Goal: Complete application form: Complete application form

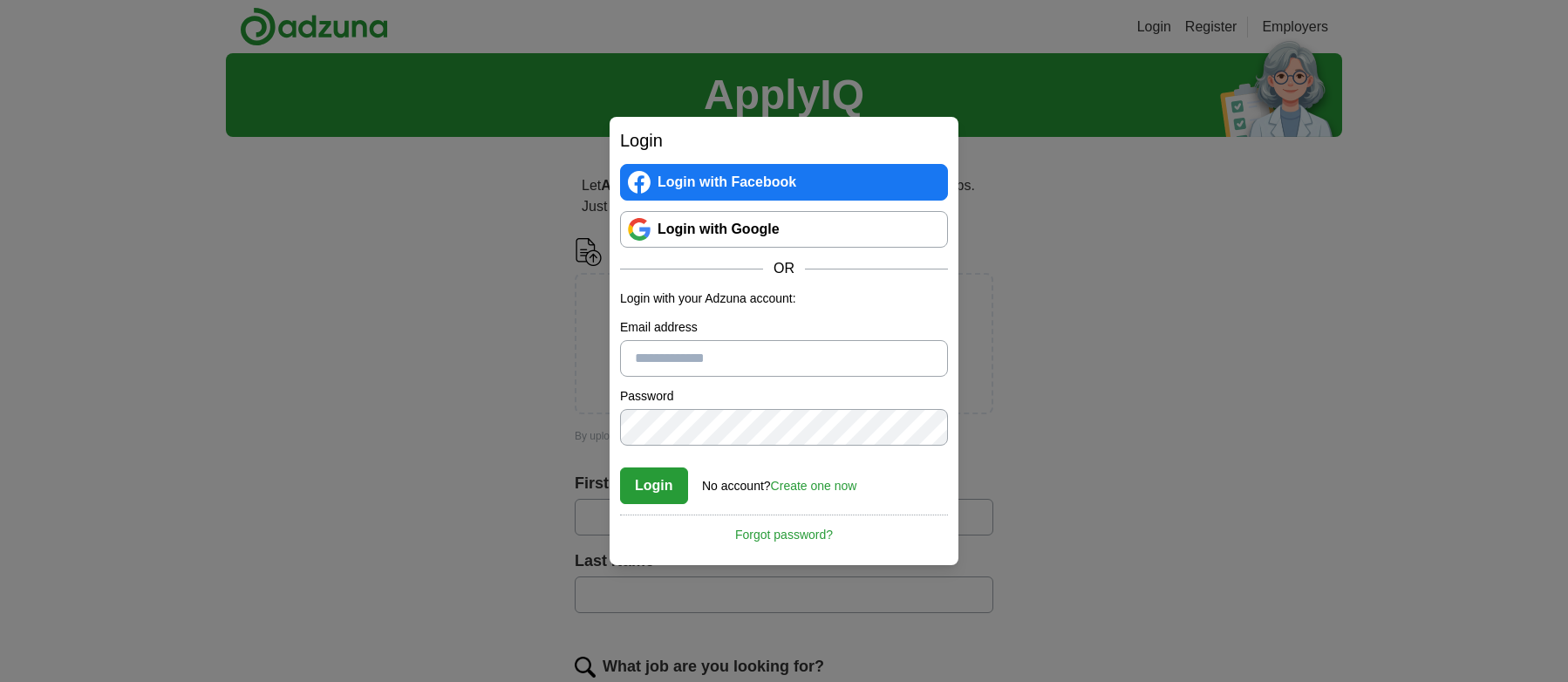
click at [848, 228] on link "Login with Google" at bounding box center [784, 230] width 328 height 37
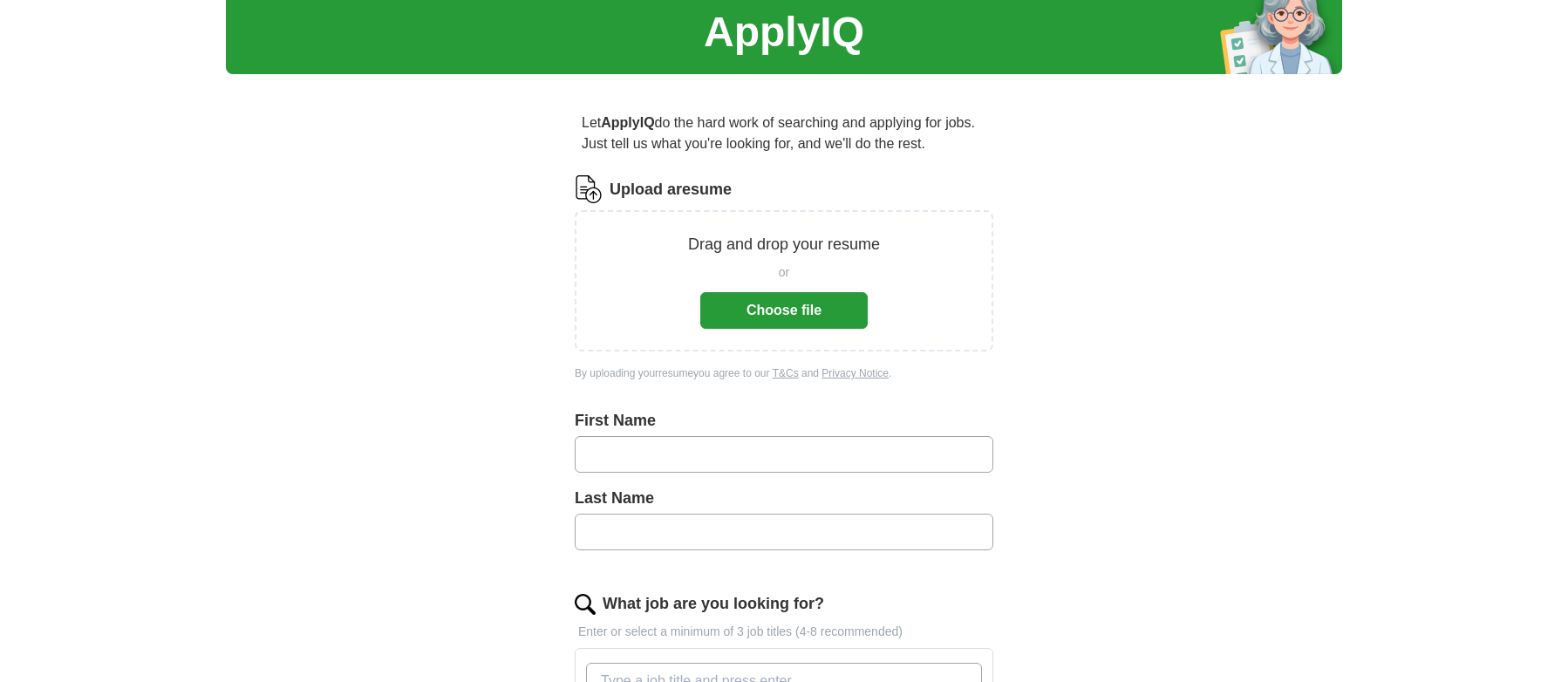
scroll to position [66, 0]
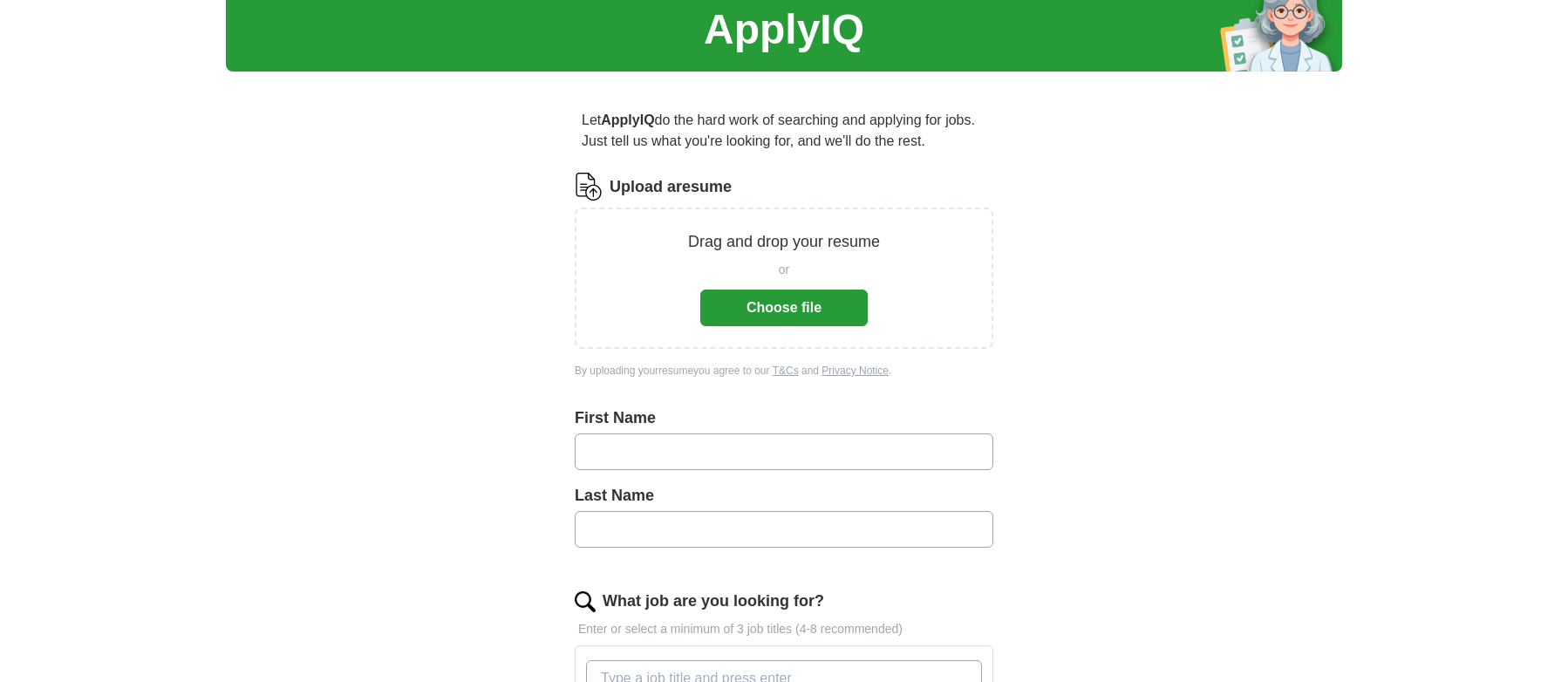
click at [781, 303] on button "Choose file" at bounding box center [784, 309] width 168 height 37
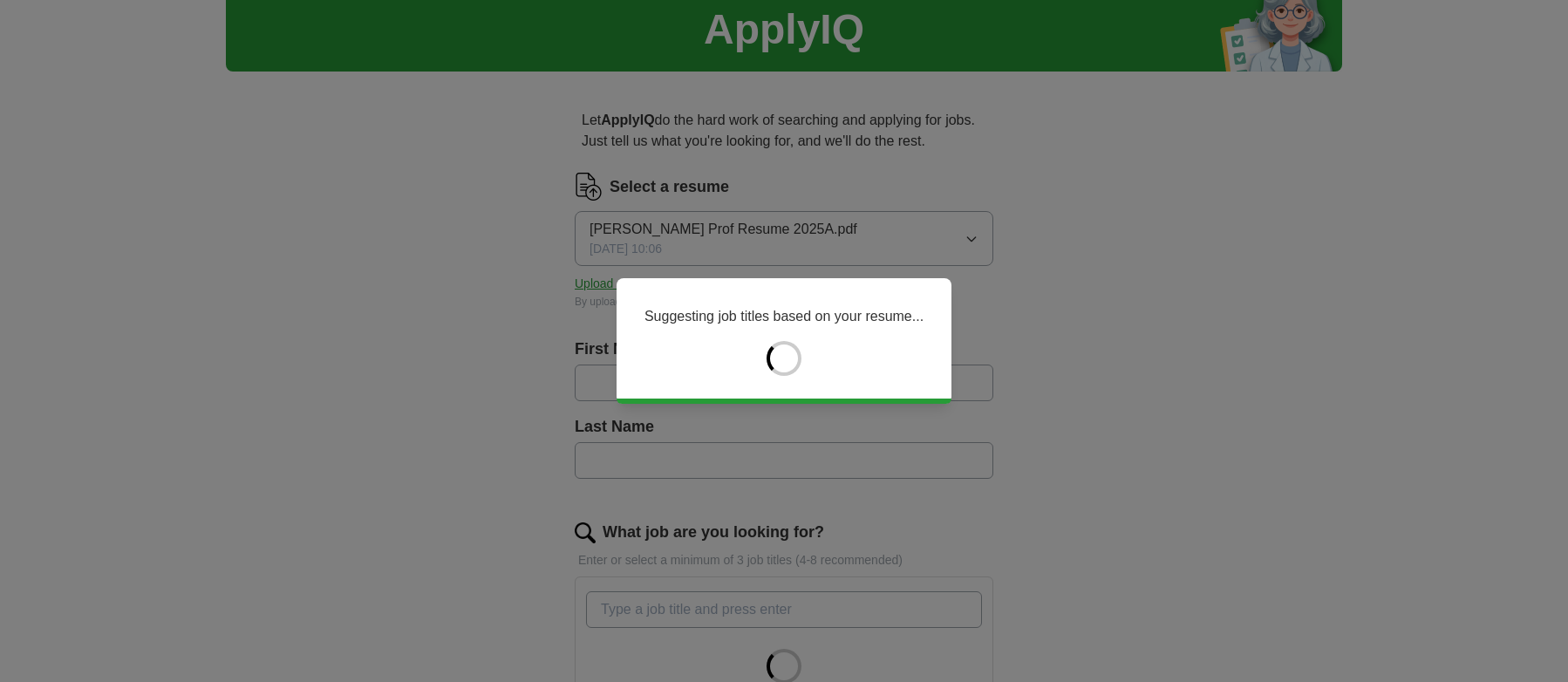
type input "*******"
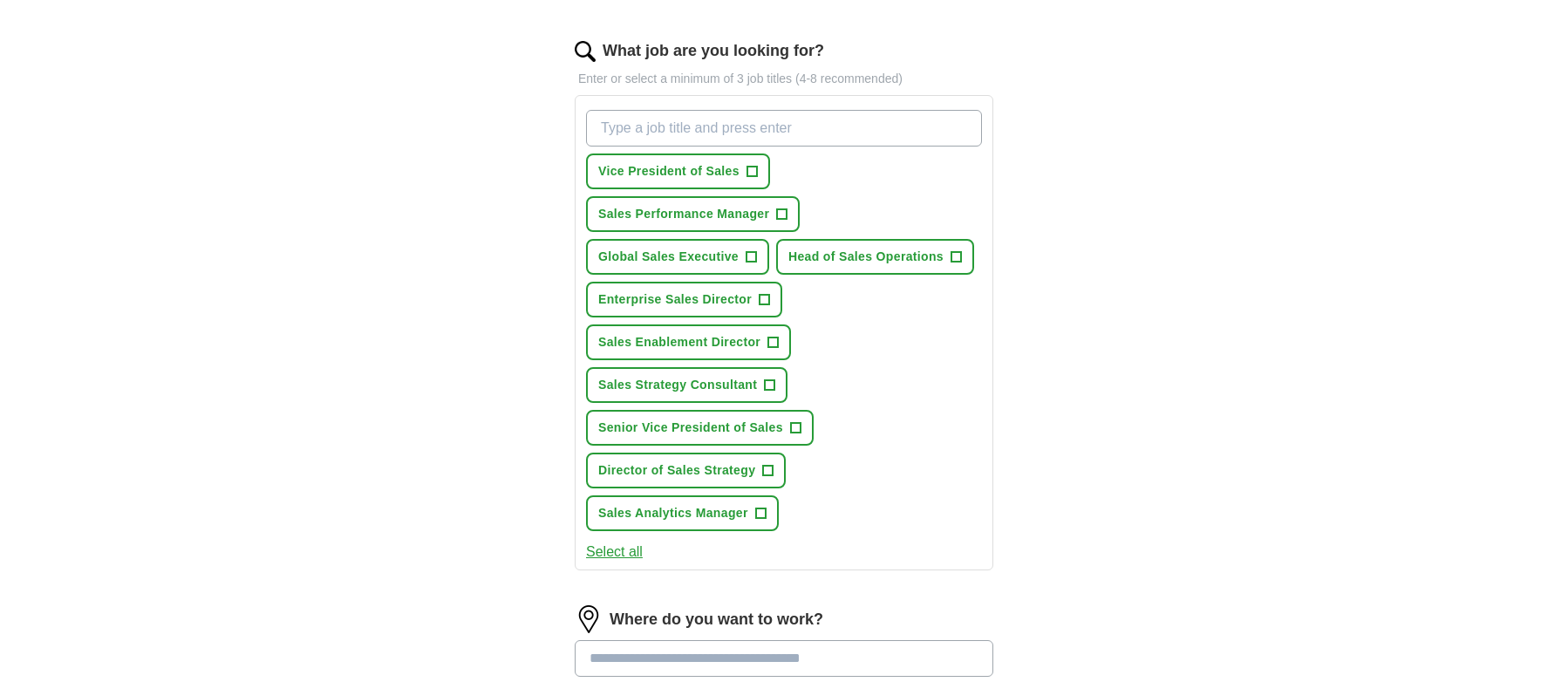
scroll to position [579, 0]
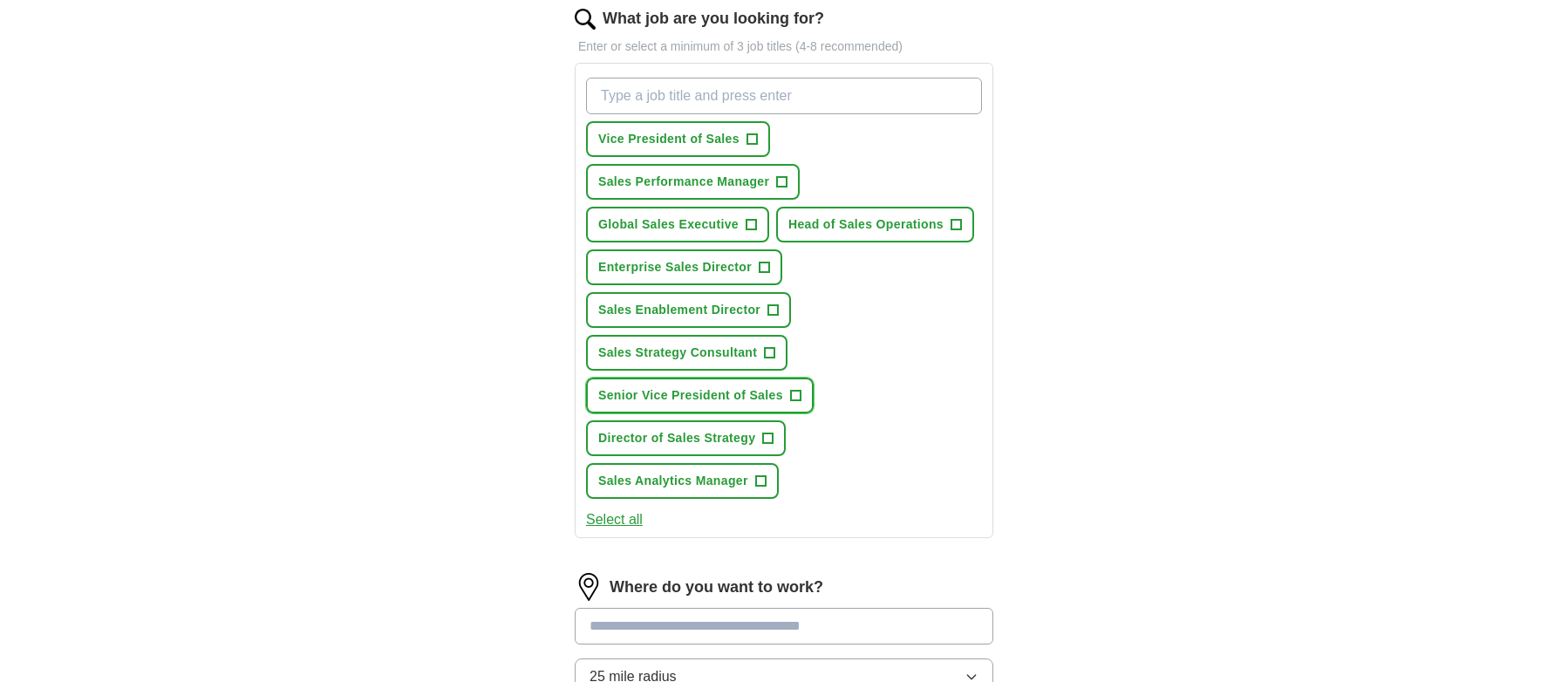
click at [796, 397] on span "+" at bounding box center [795, 396] width 10 height 14
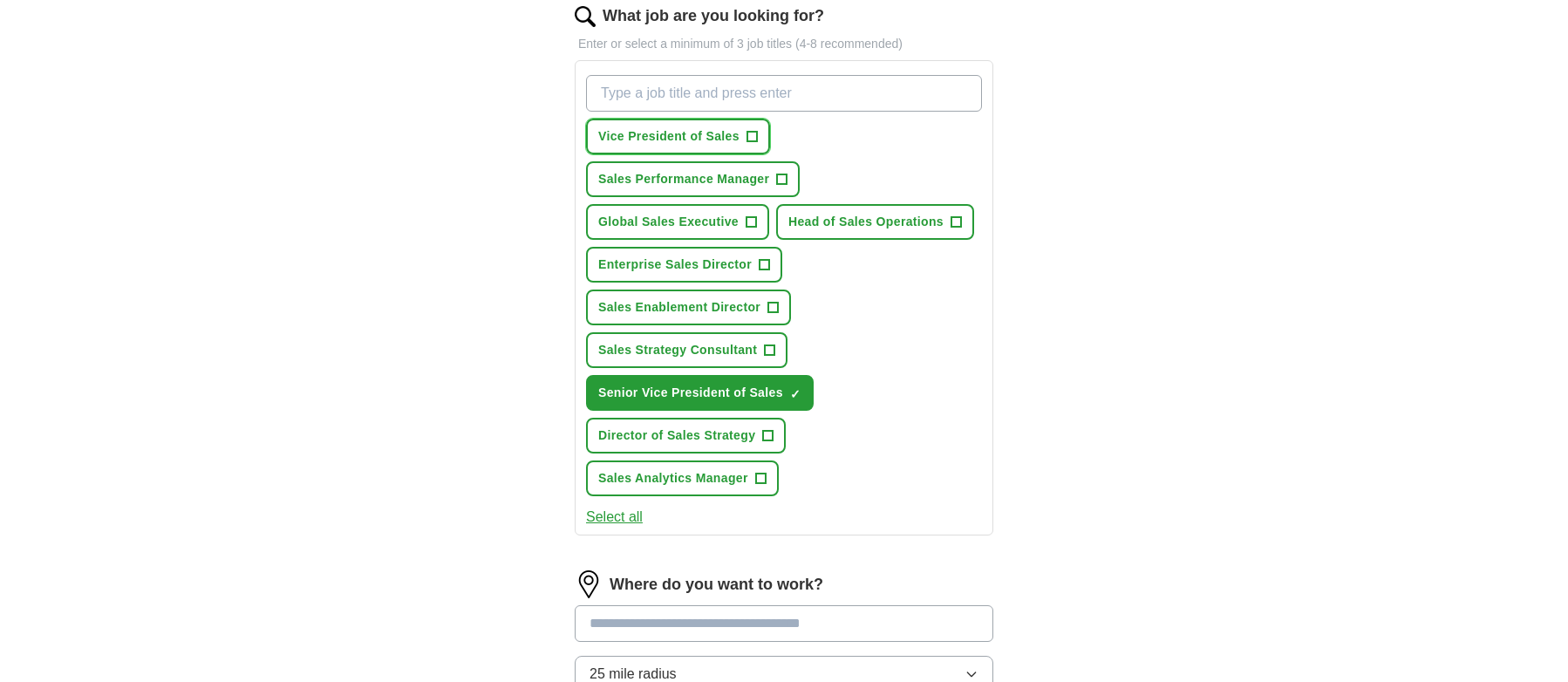
click at [750, 132] on span "+" at bounding box center [751, 136] width 10 height 14
click at [764, 266] on span "+" at bounding box center [764, 265] width 10 height 14
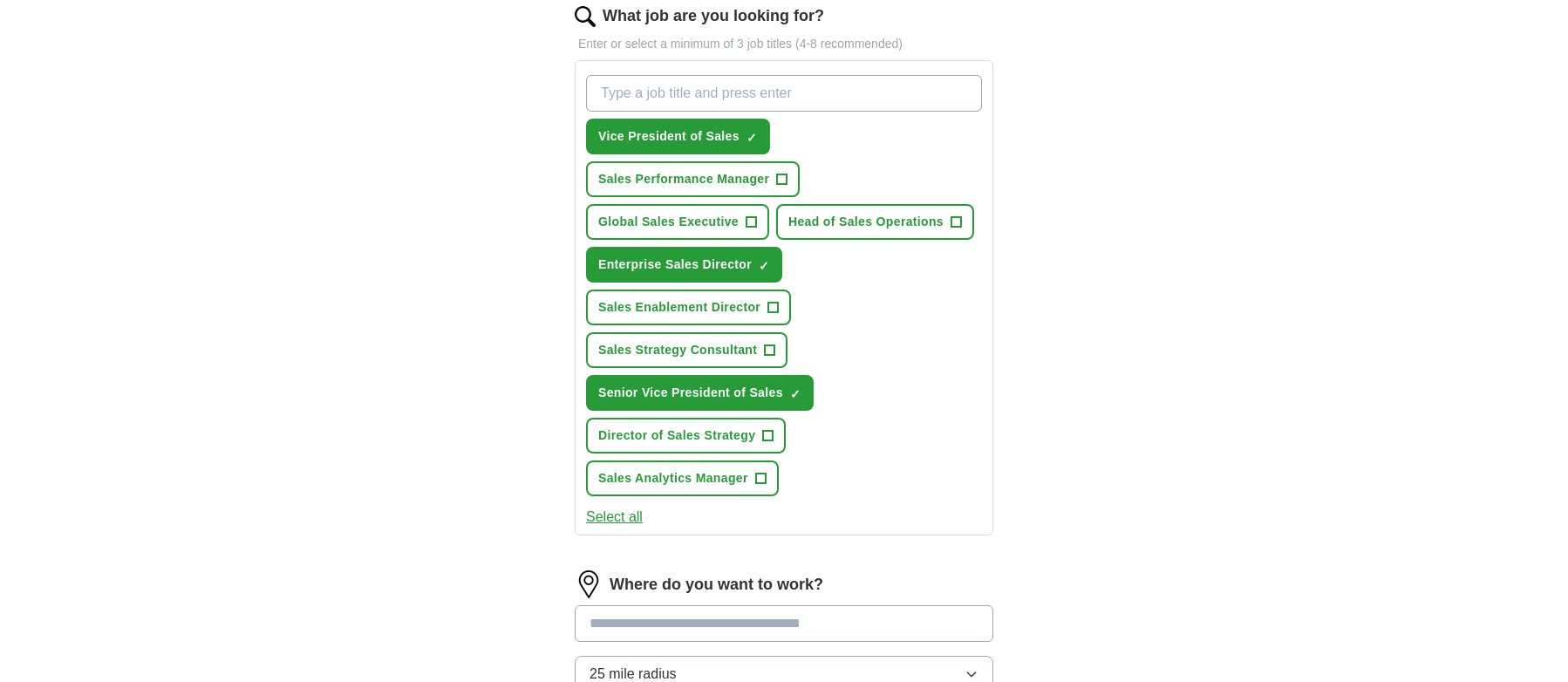
click at [691, 96] on input "What job are you looking for?" at bounding box center [784, 94] width 395 height 37
type input "Regional Vice President of Sales"
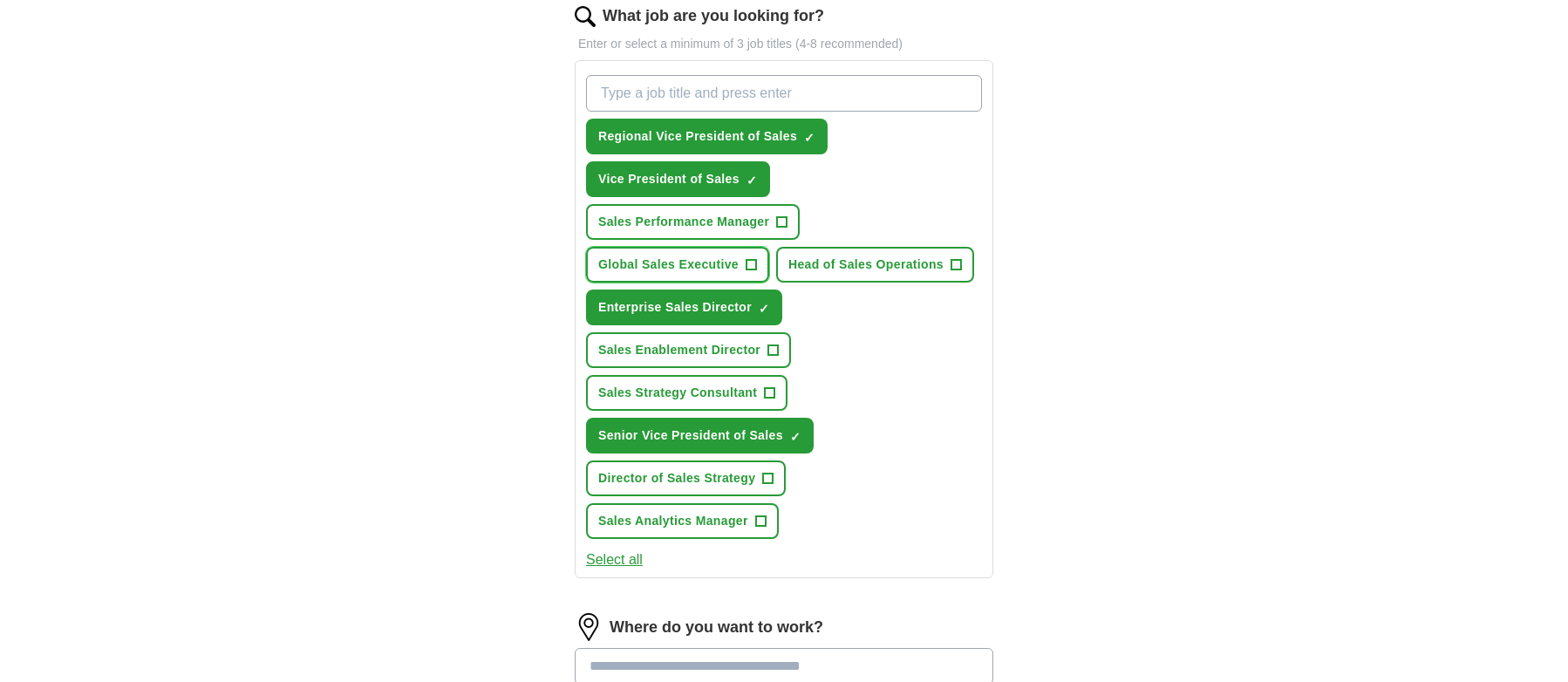
click at [748, 263] on span "+" at bounding box center [750, 265] width 10 height 14
click at [700, 94] on input "What job are you looking for?" at bounding box center [784, 94] width 395 height 37
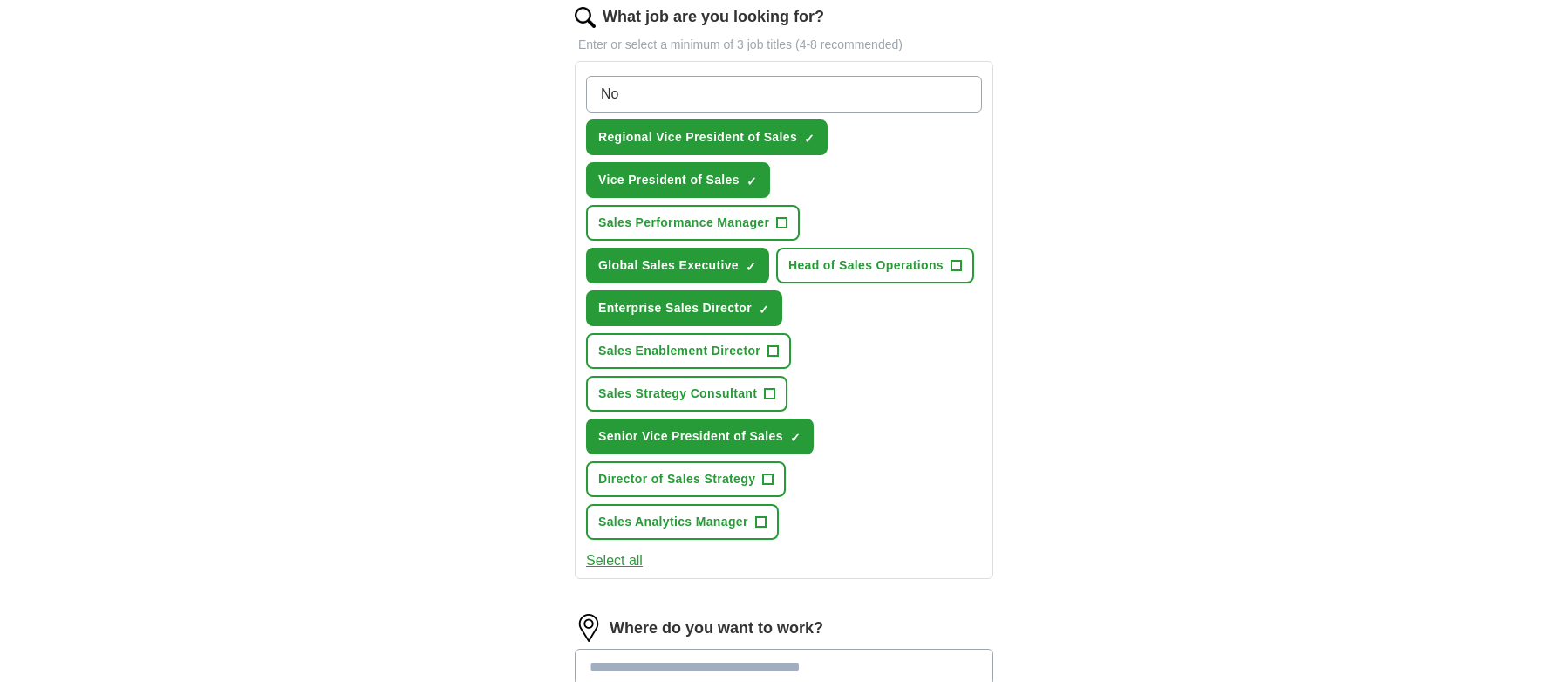
type input "N"
type input "Head of North America Partnerships and Strategic Alliances"
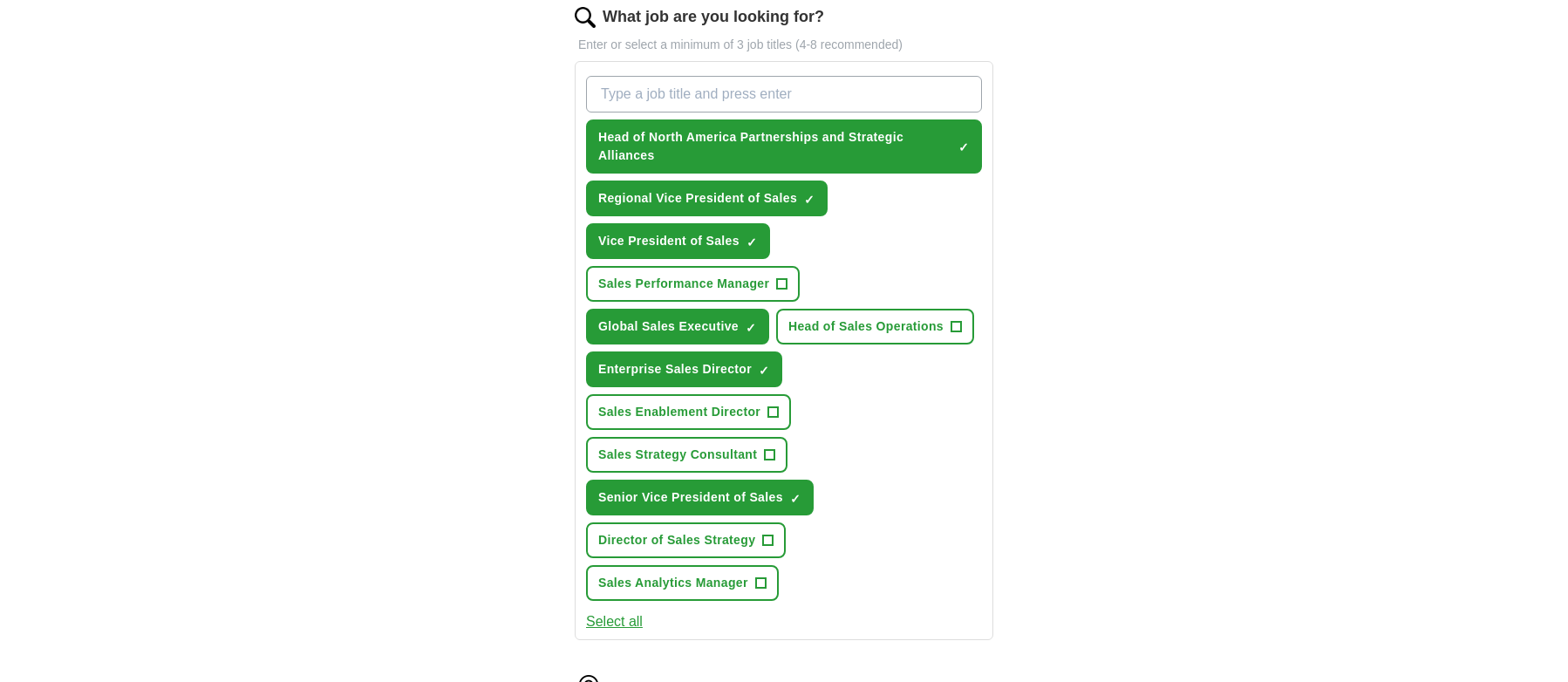
click at [675, 90] on input "What job are you looking for?" at bounding box center [784, 95] width 395 height 37
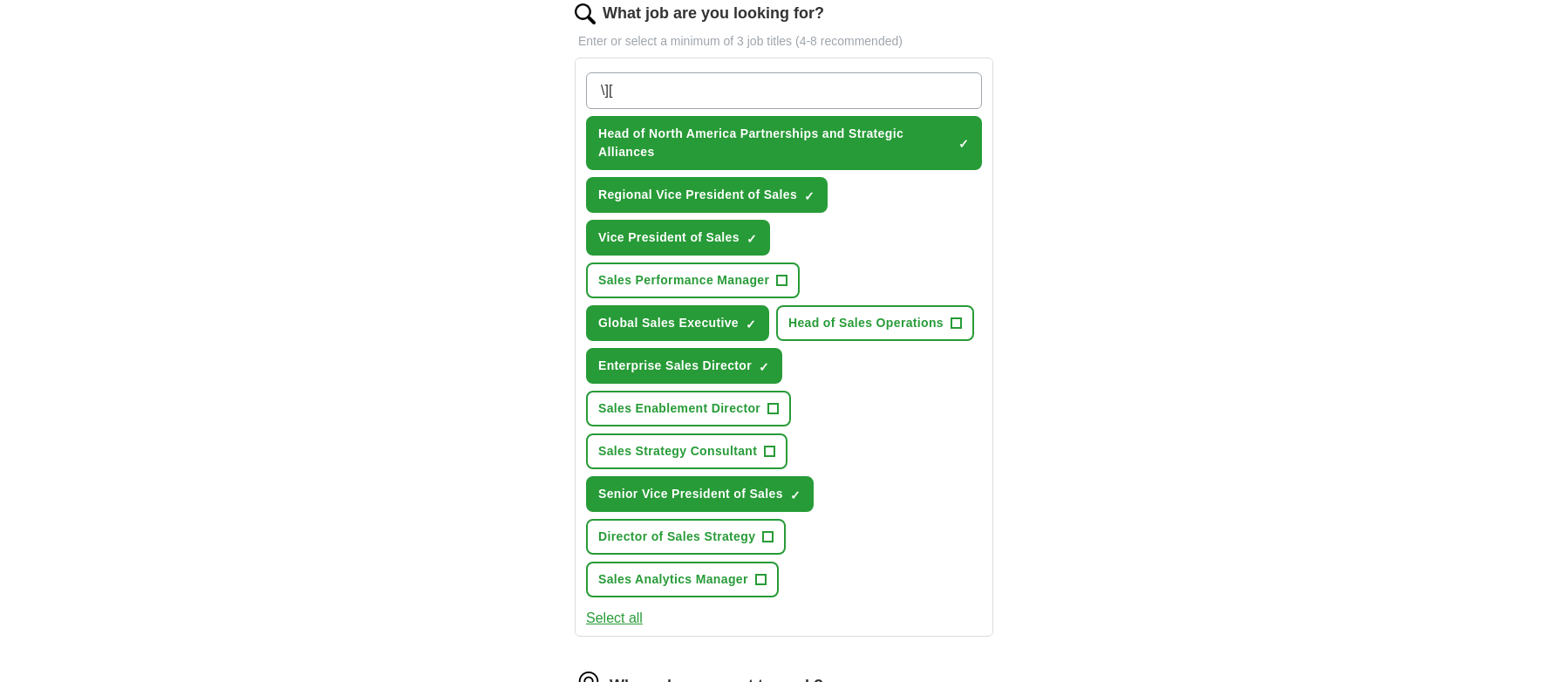
scroll to position [584, 0]
type input "\"
type input "Area Vice President of Sales"
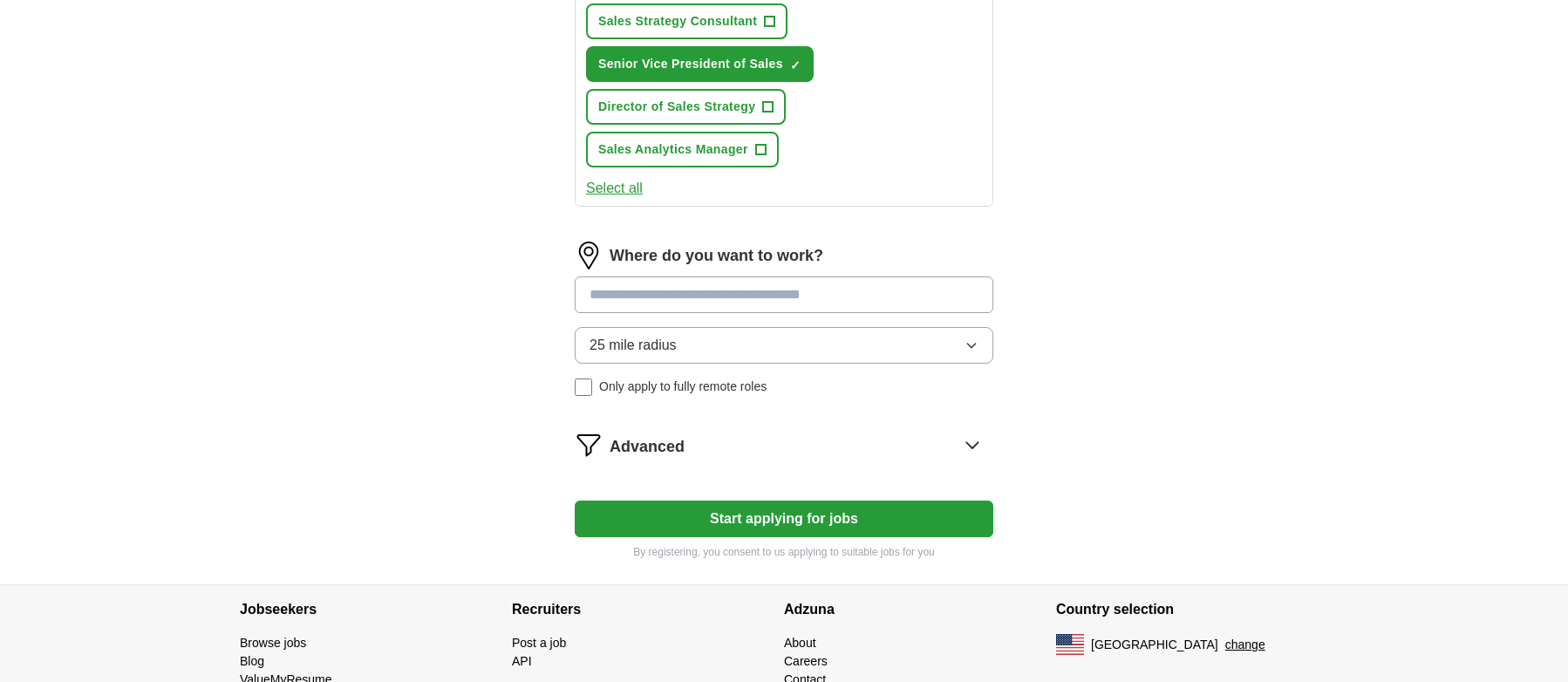
scroll to position [1066, 0]
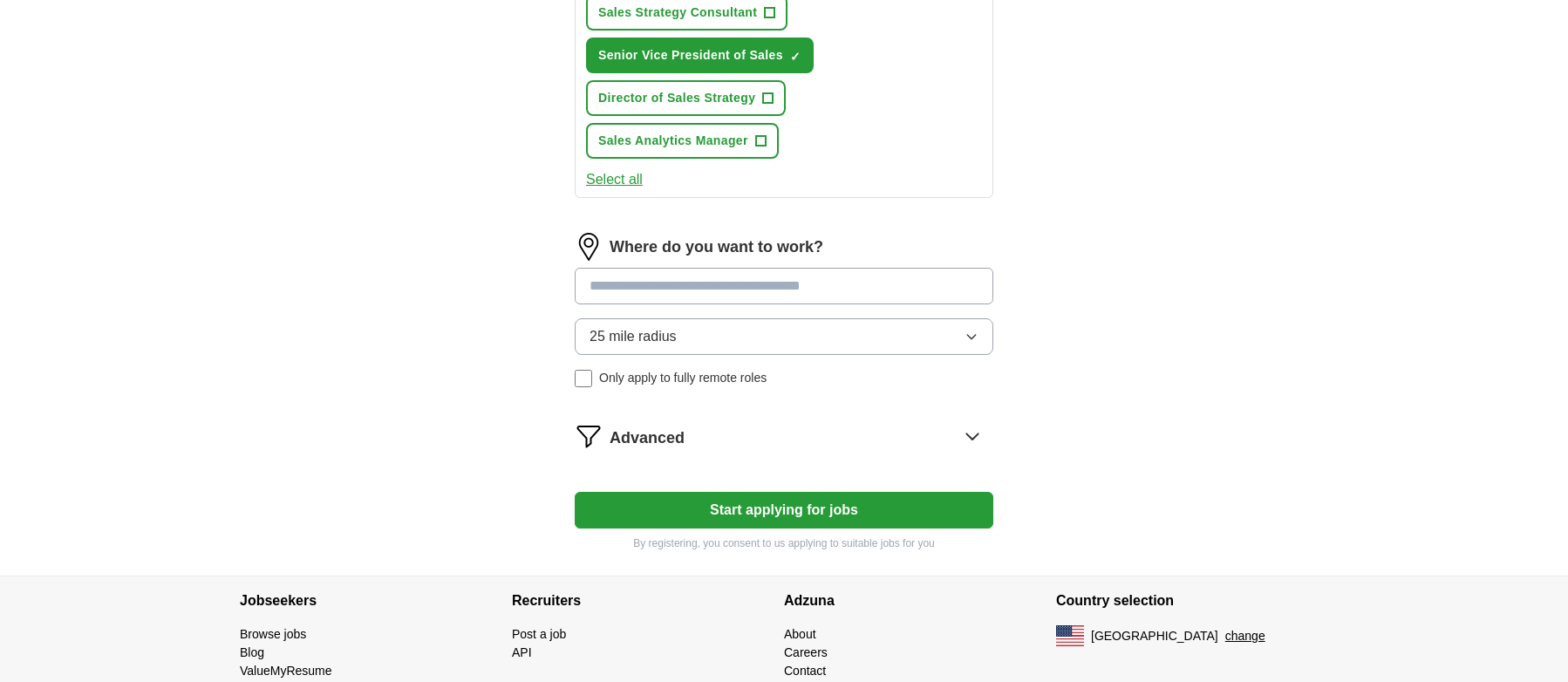
click at [968, 335] on icon "button" at bounding box center [971, 337] width 7 height 5
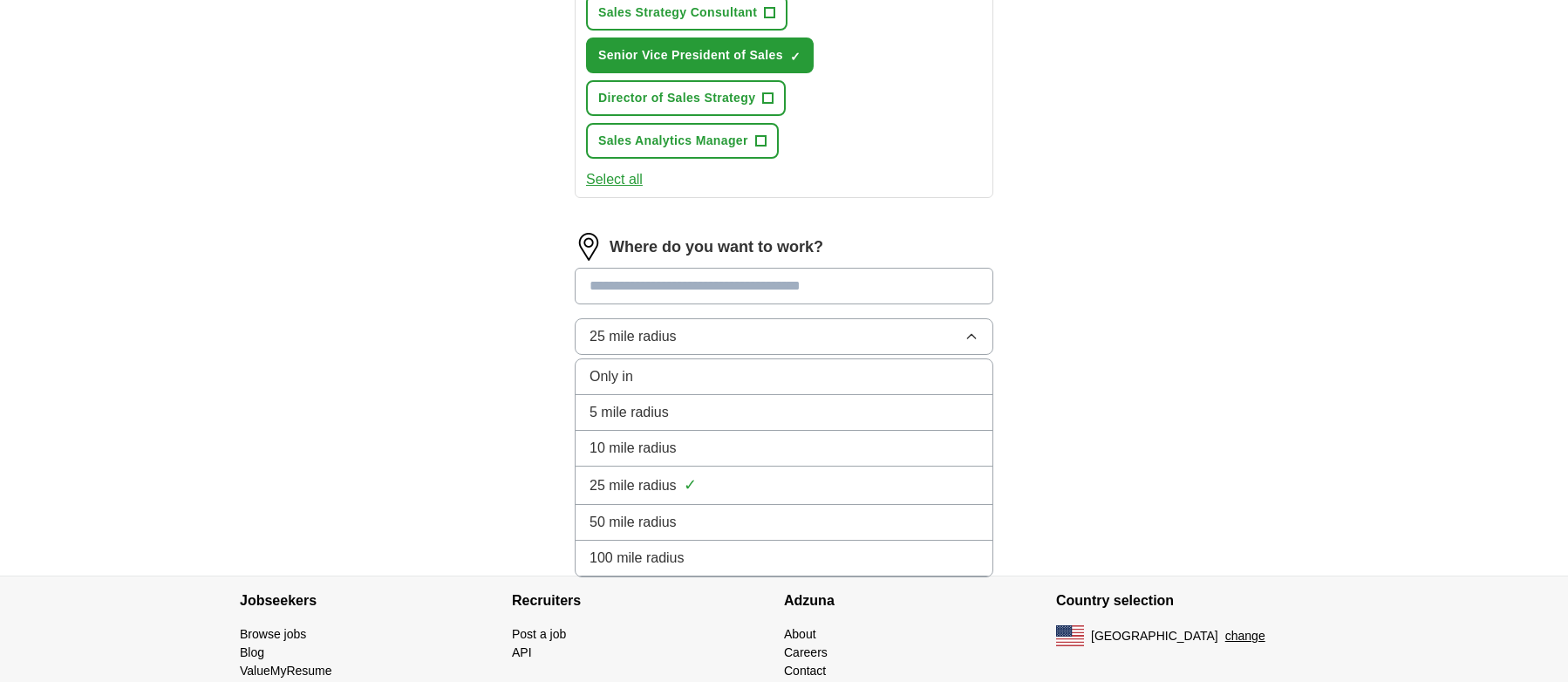
click at [621, 551] on span "100 mile radius" at bounding box center [636, 558] width 95 height 21
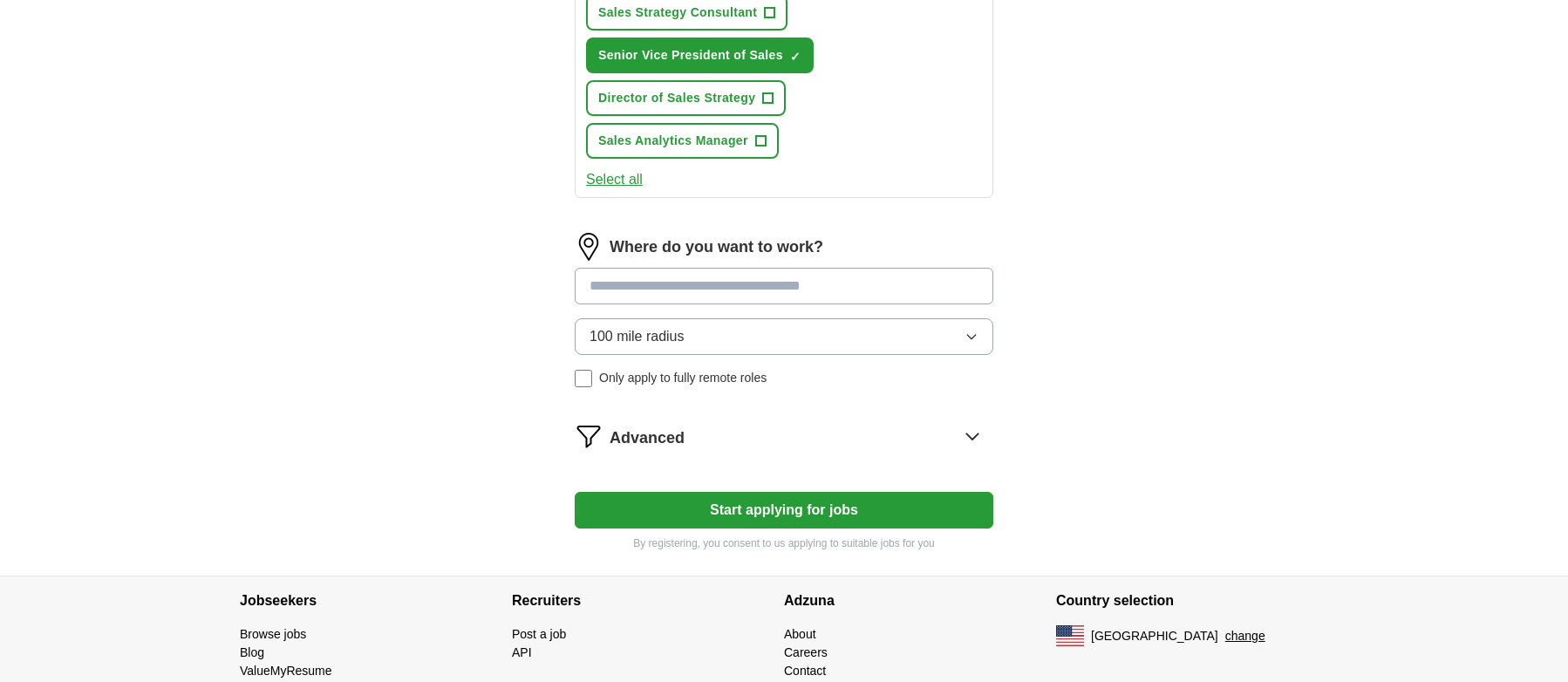
click at [609, 284] on input at bounding box center [784, 286] width 419 height 37
type input "******"
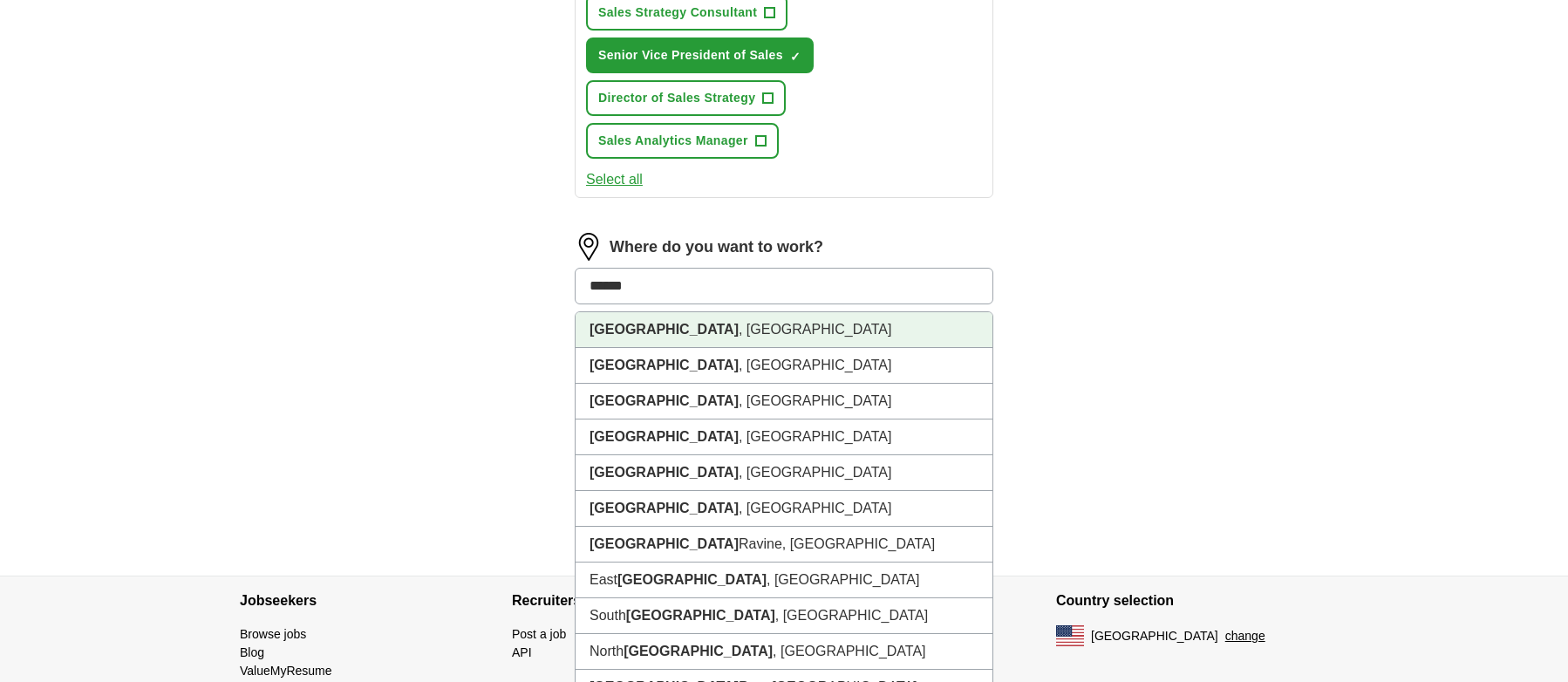
click at [623, 327] on strong "[GEOGRAPHIC_DATA]" at bounding box center [663, 329] width 149 height 15
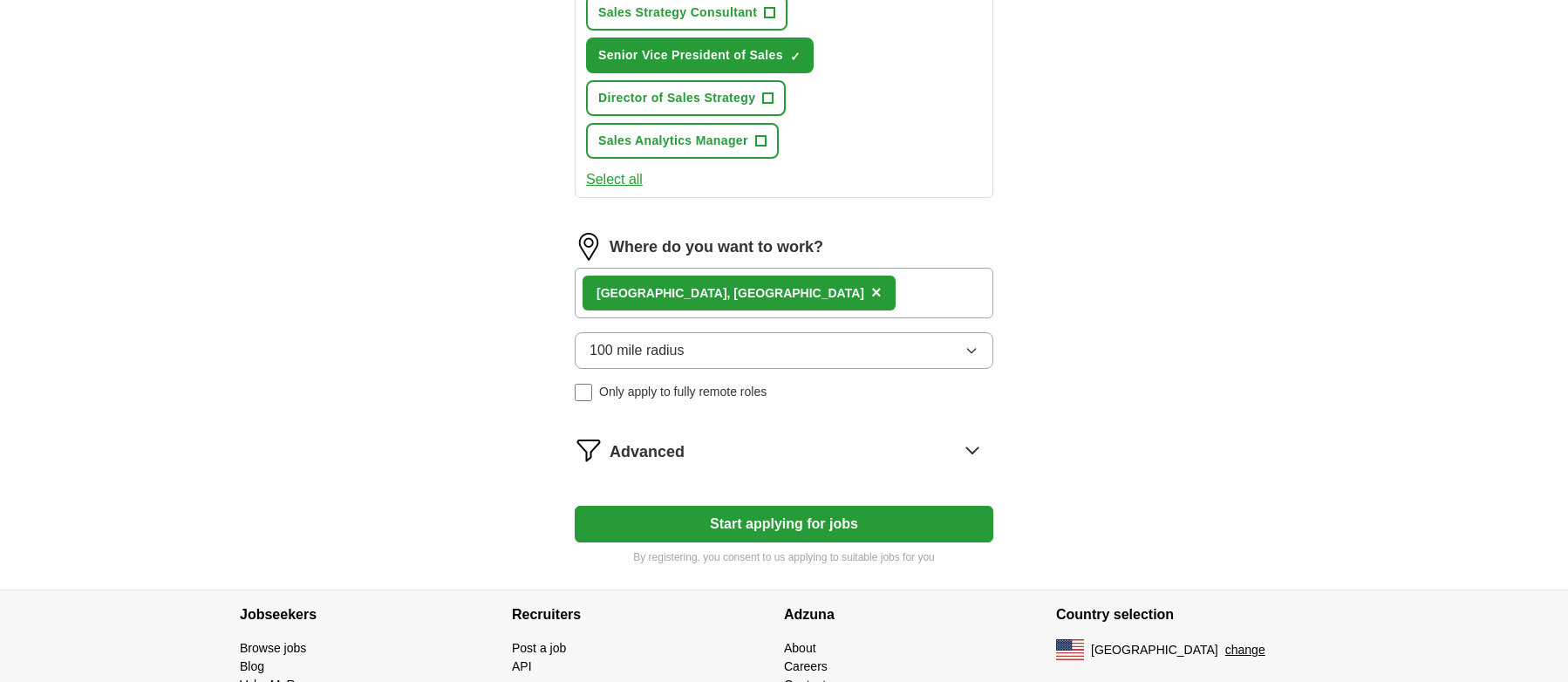
click at [633, 450] on span "Advanced" at bounding box center [646, 451] width 75 height 23
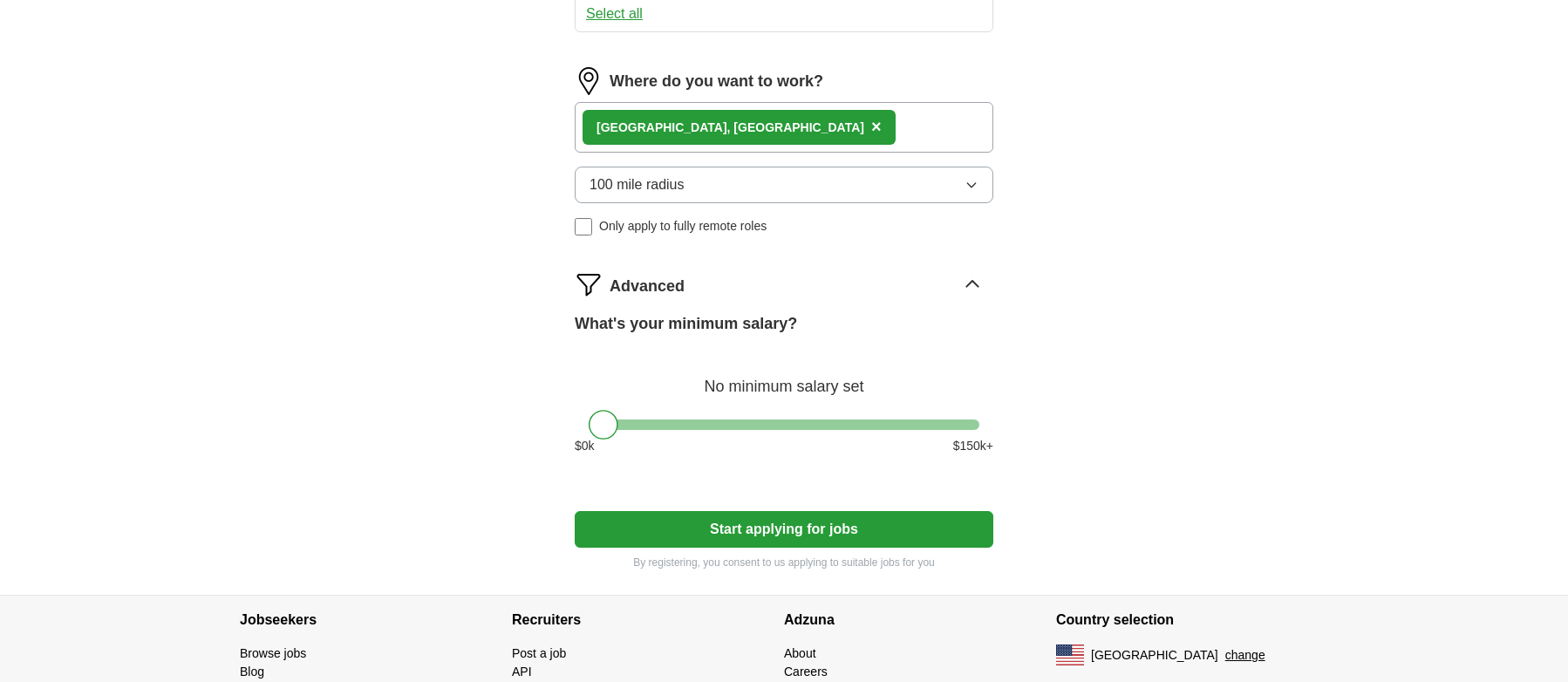
scroll to position [1233, 0]
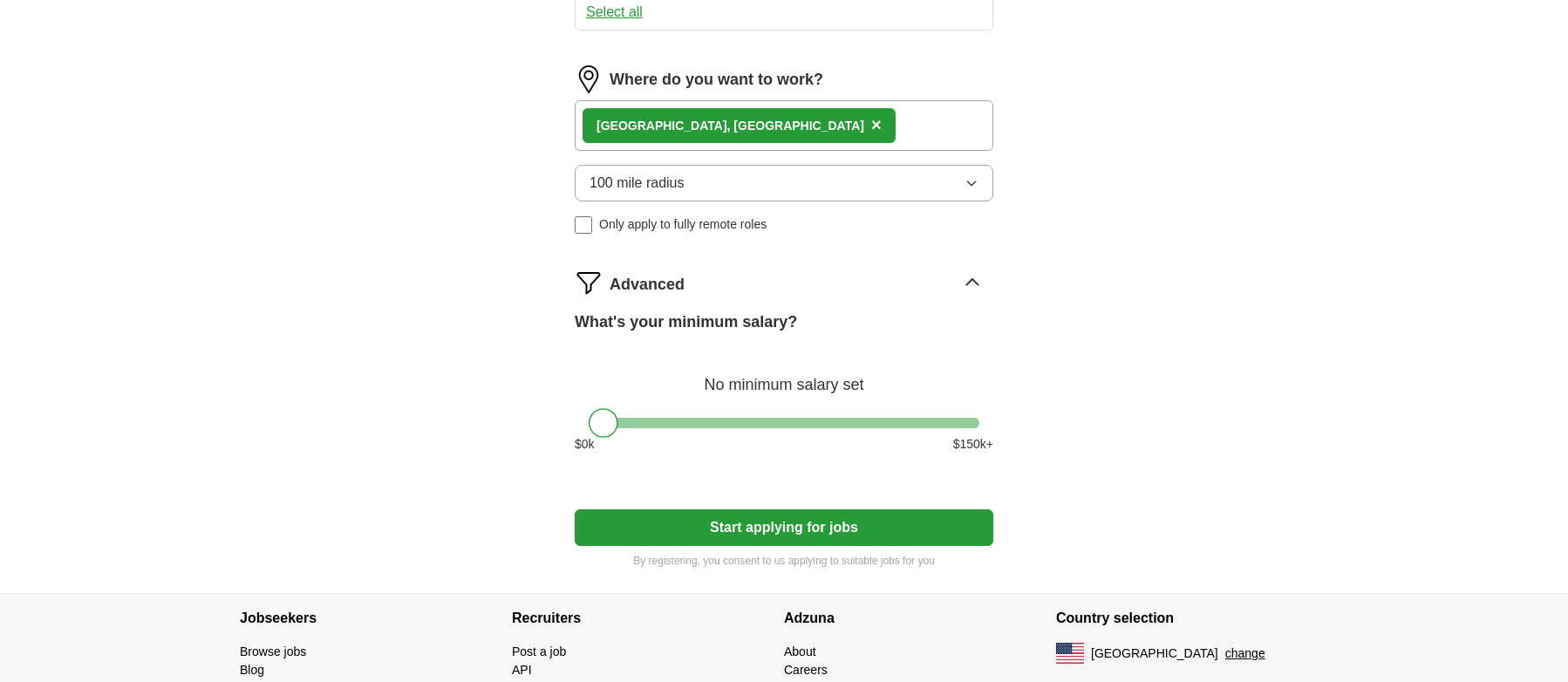
click at [594, 223] on label "Only apply to fully remote roles" at bounding box center [784, 225] width 419 height 19
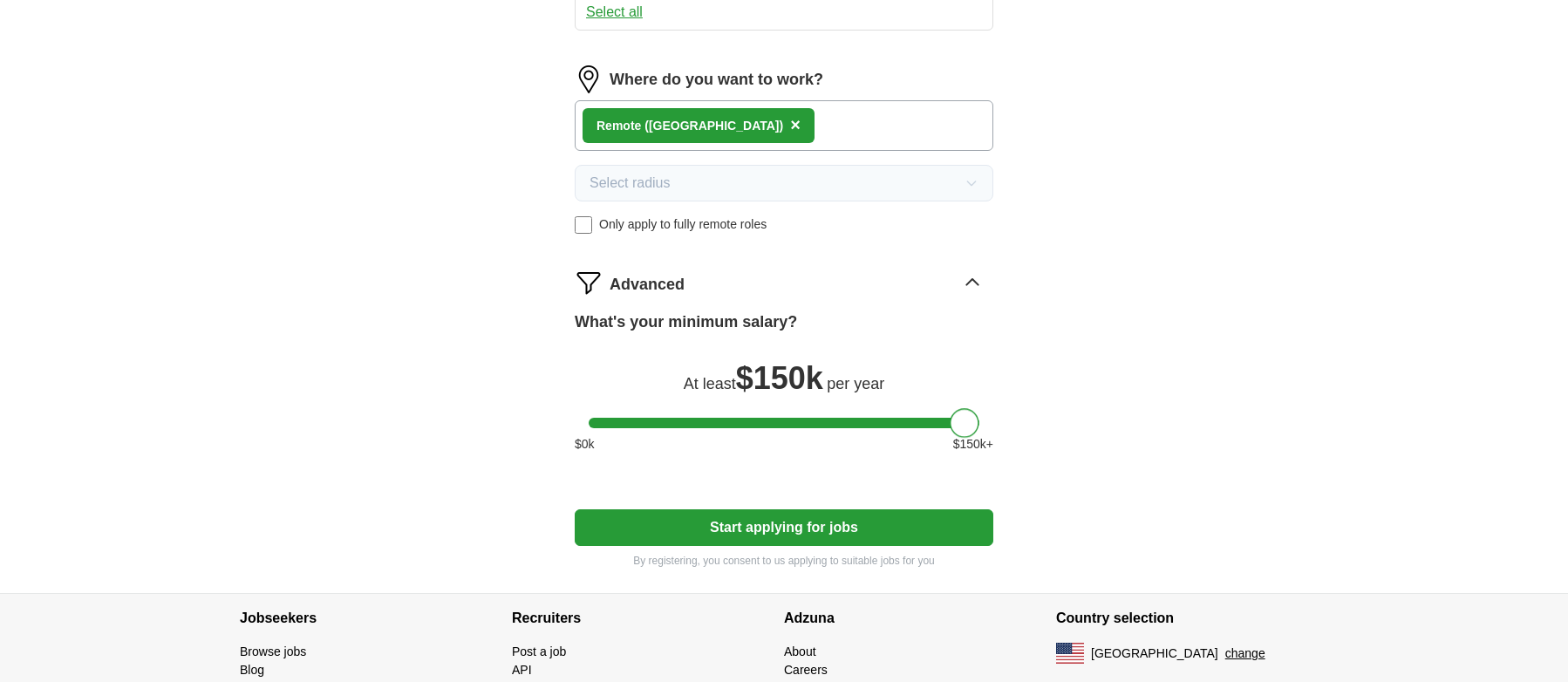
drag, startPoint x: 604, startPoint y: 420, endPoint x: 1018, endPoint y: 439, distance: 414.4
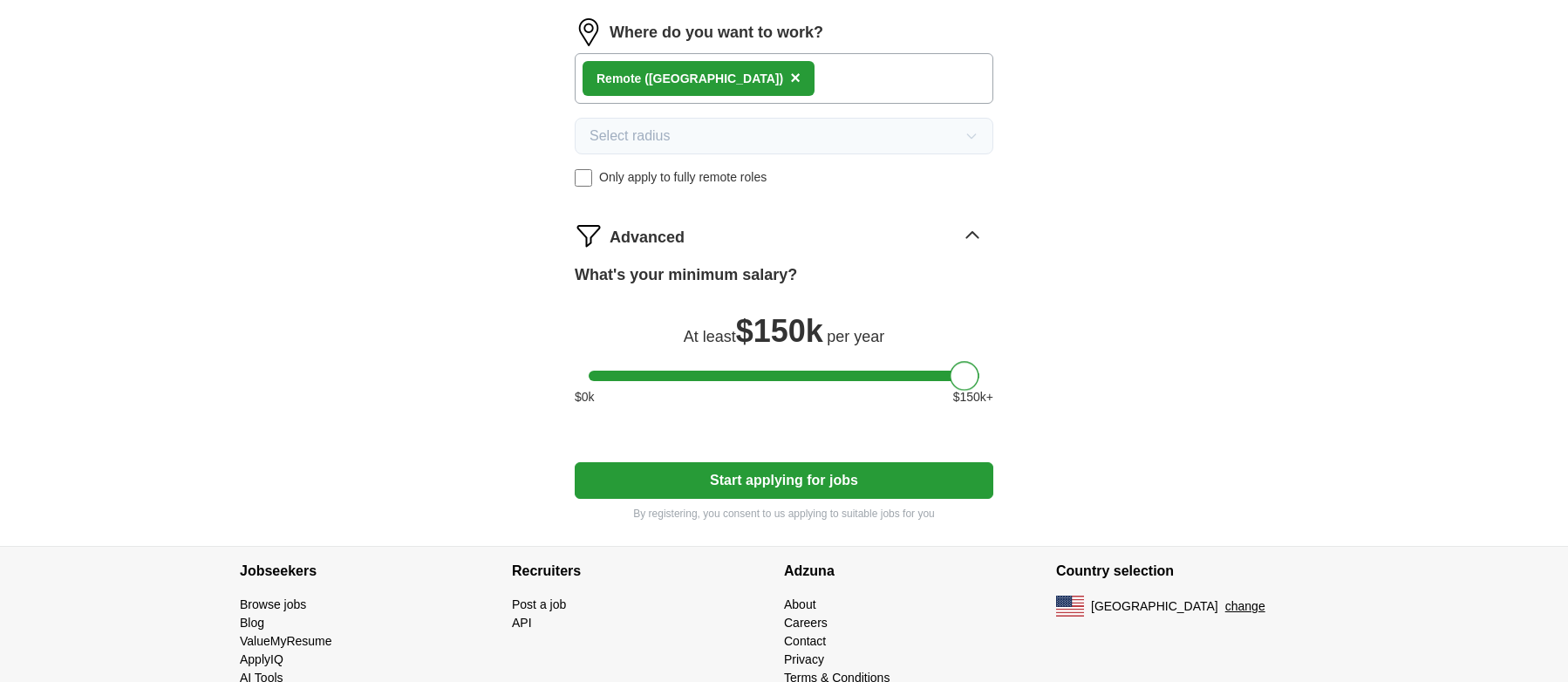
scroll to position [1320, 0]
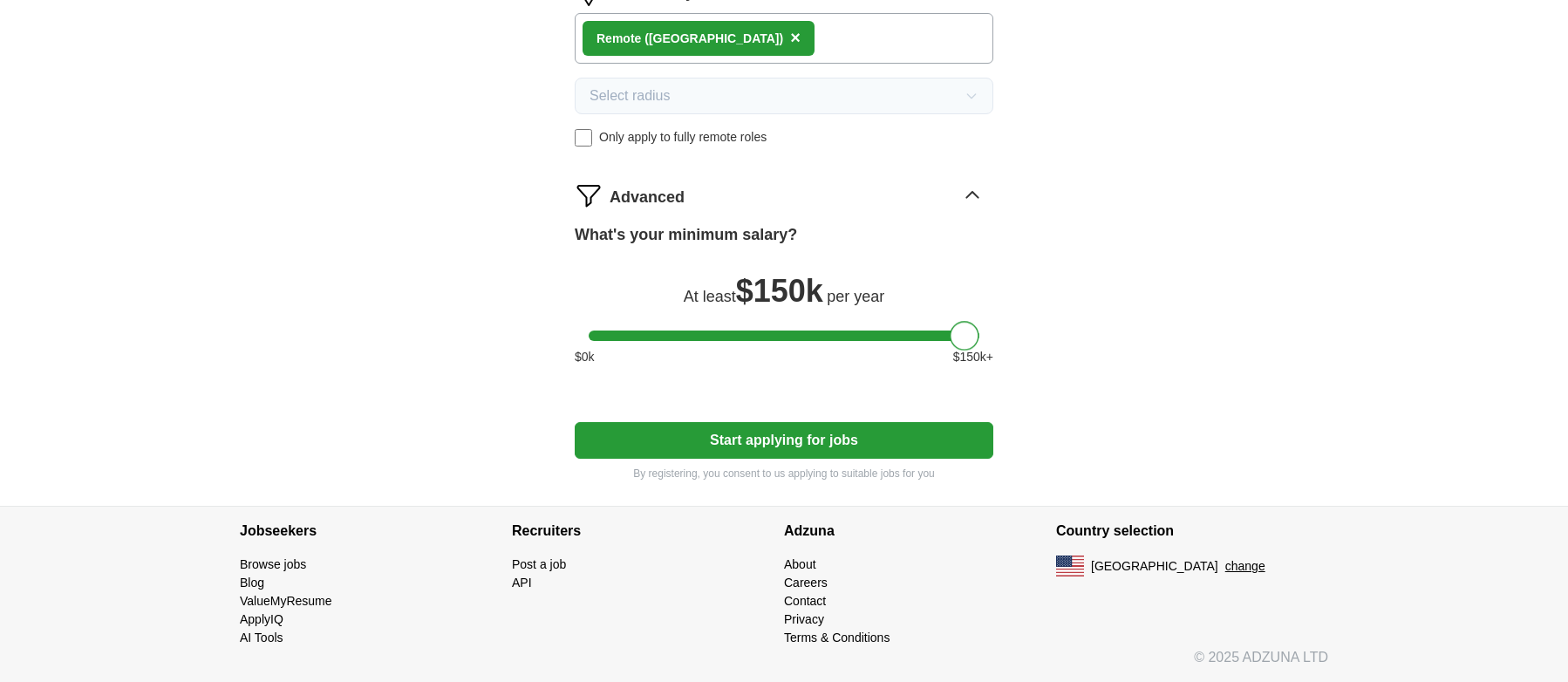
click at [831, 439] on button "Start applying for jobs" at bounding box center [784, 441] width 419 height 37
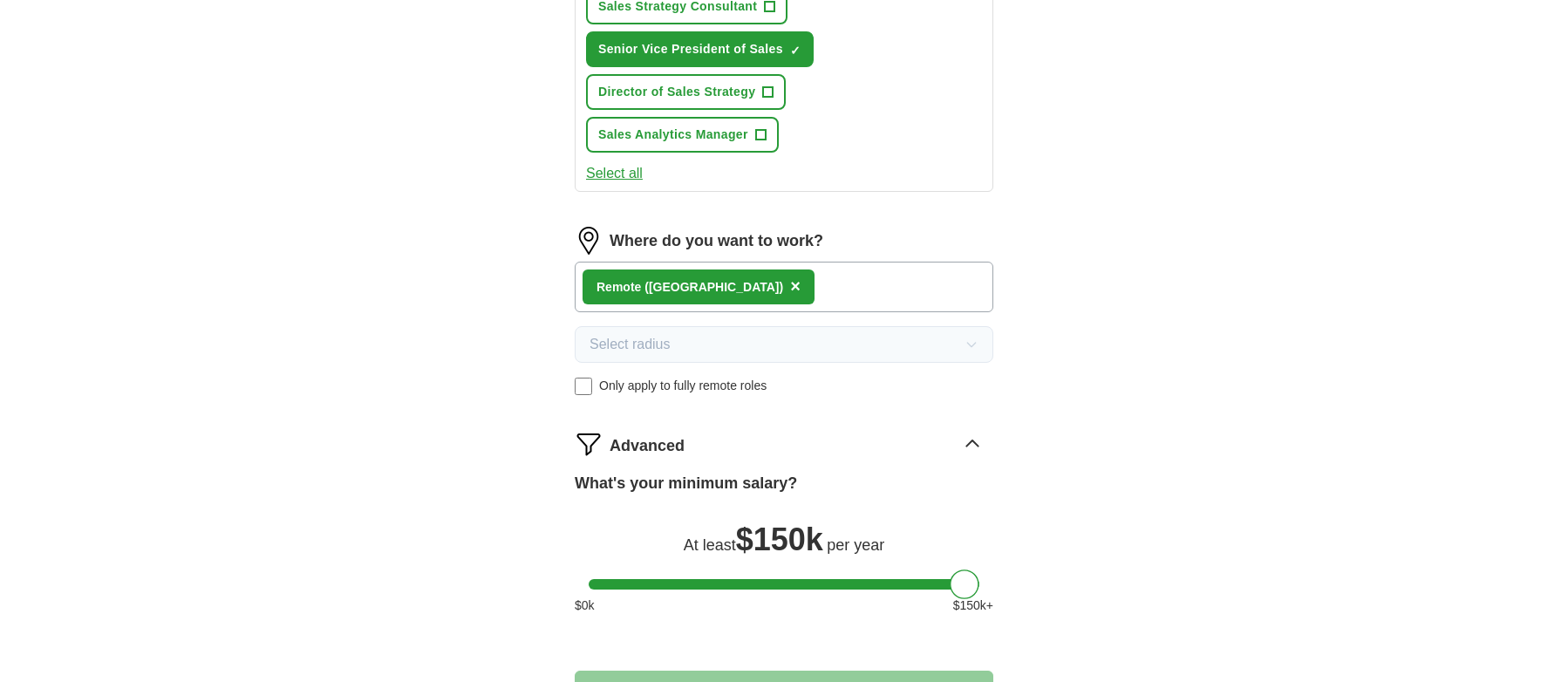
select select "**"
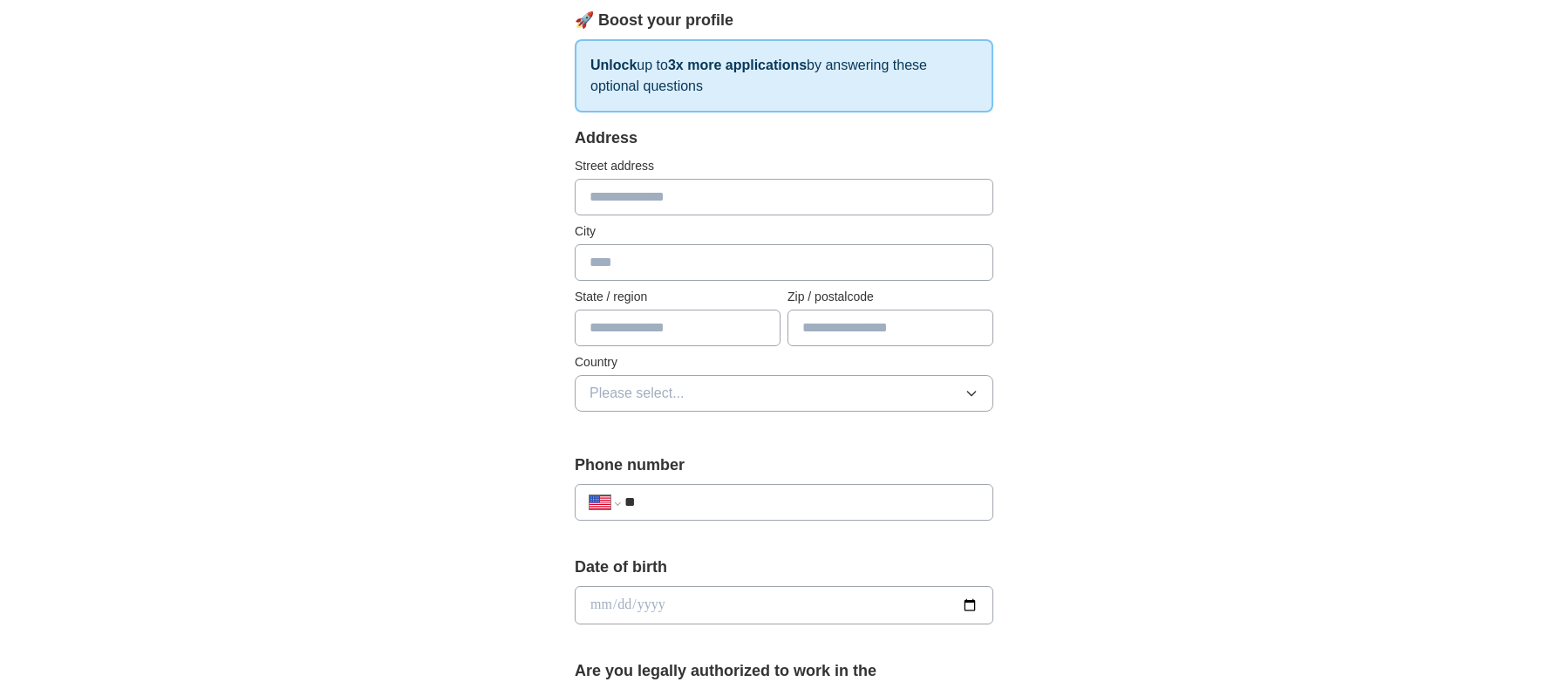
scroll to position [258, 0]
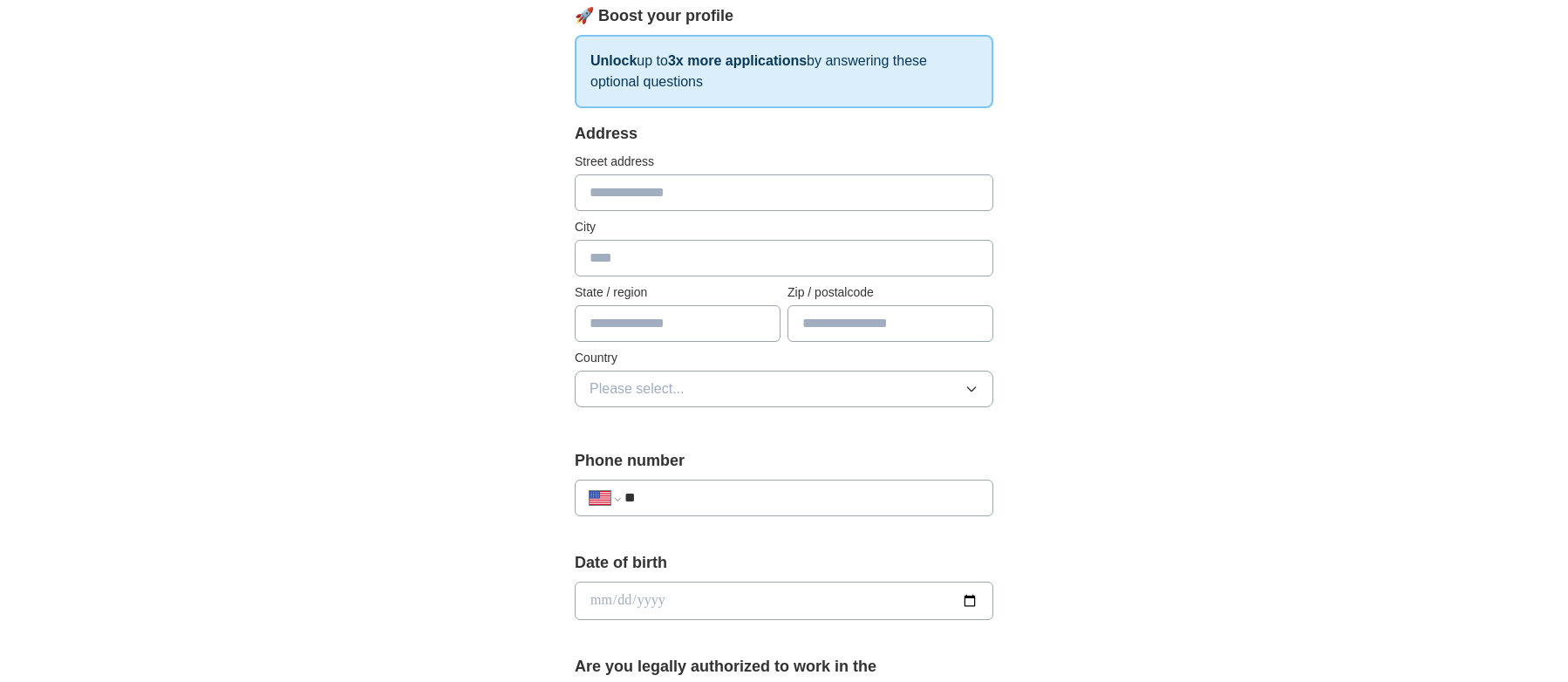
click at [618, 187] on input "text" at bounding box center [784, 193] width 419 height 37
type input "**********"
type input "*******"
type input "**"
type input "*****"
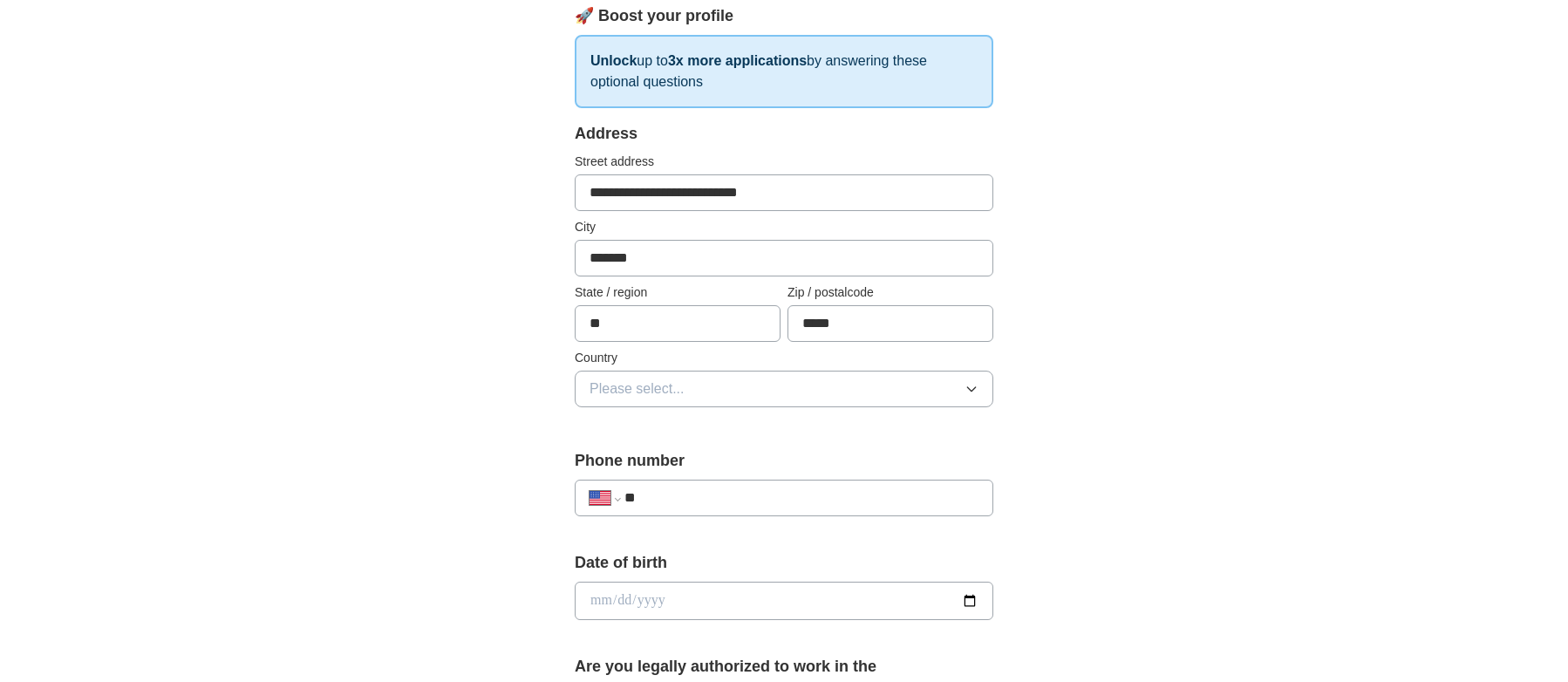
type input "**********"
click at [947, 384] on button "Please select..." at bounding box center [784, 389] width 419 height 37
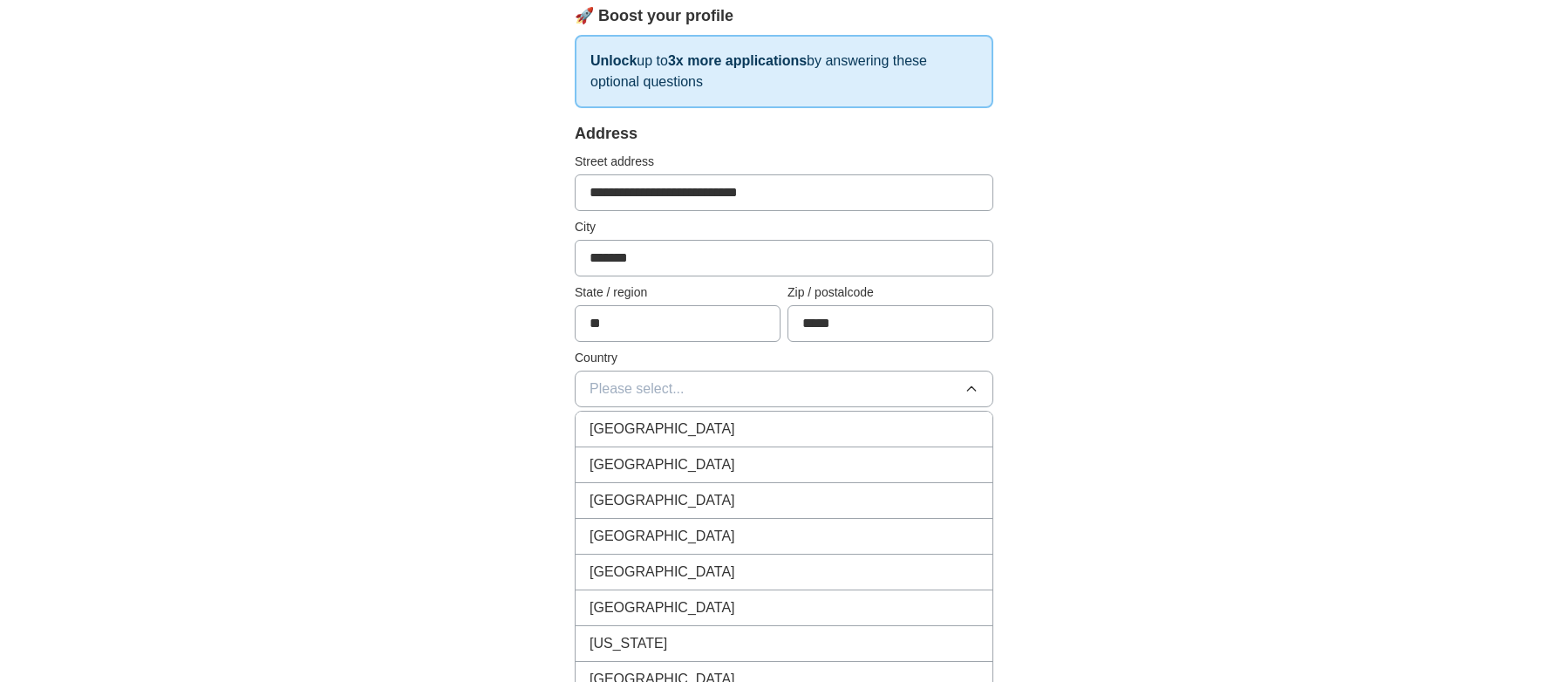
click at [670, 464] on span "[GEOGRAPHIC_DATA]" at bounding box center [661, 464] width 145 height 21
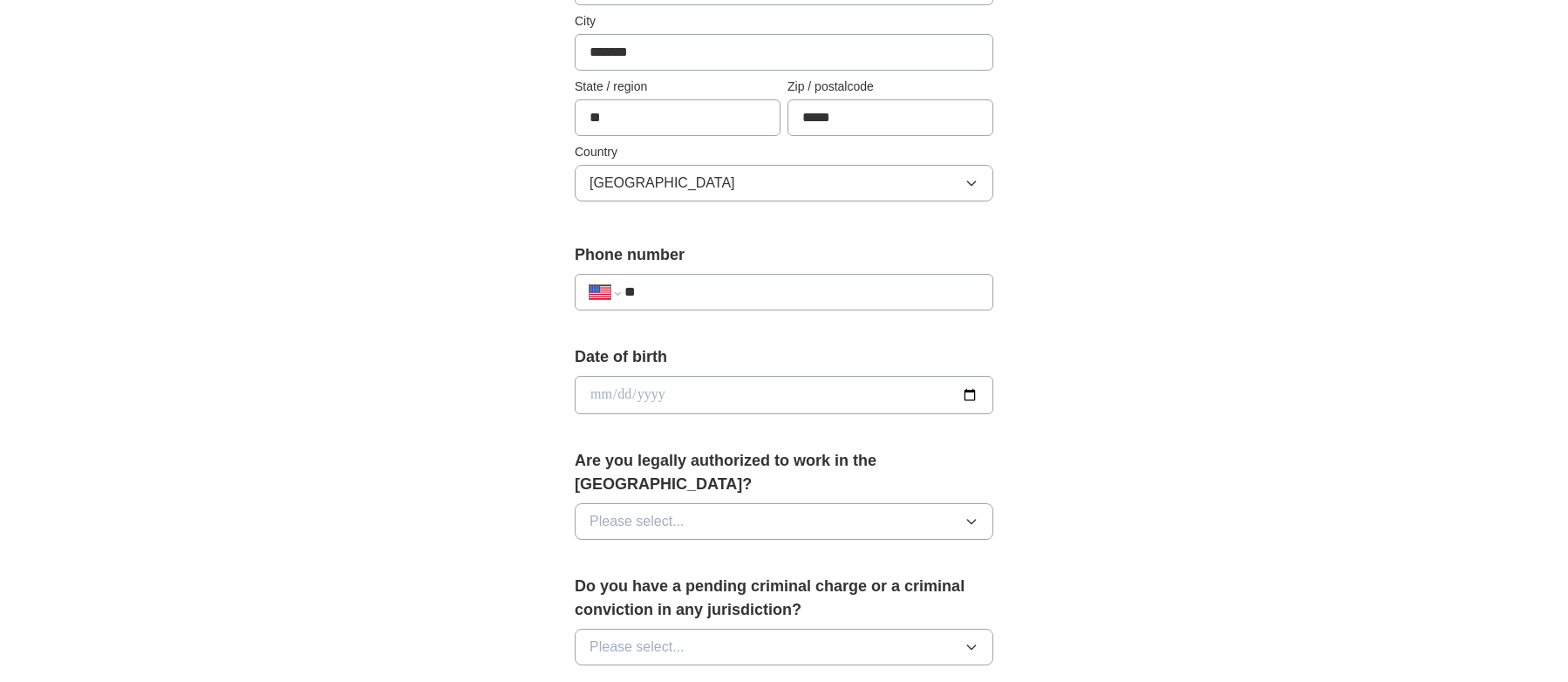
scroll to position [499, 0]
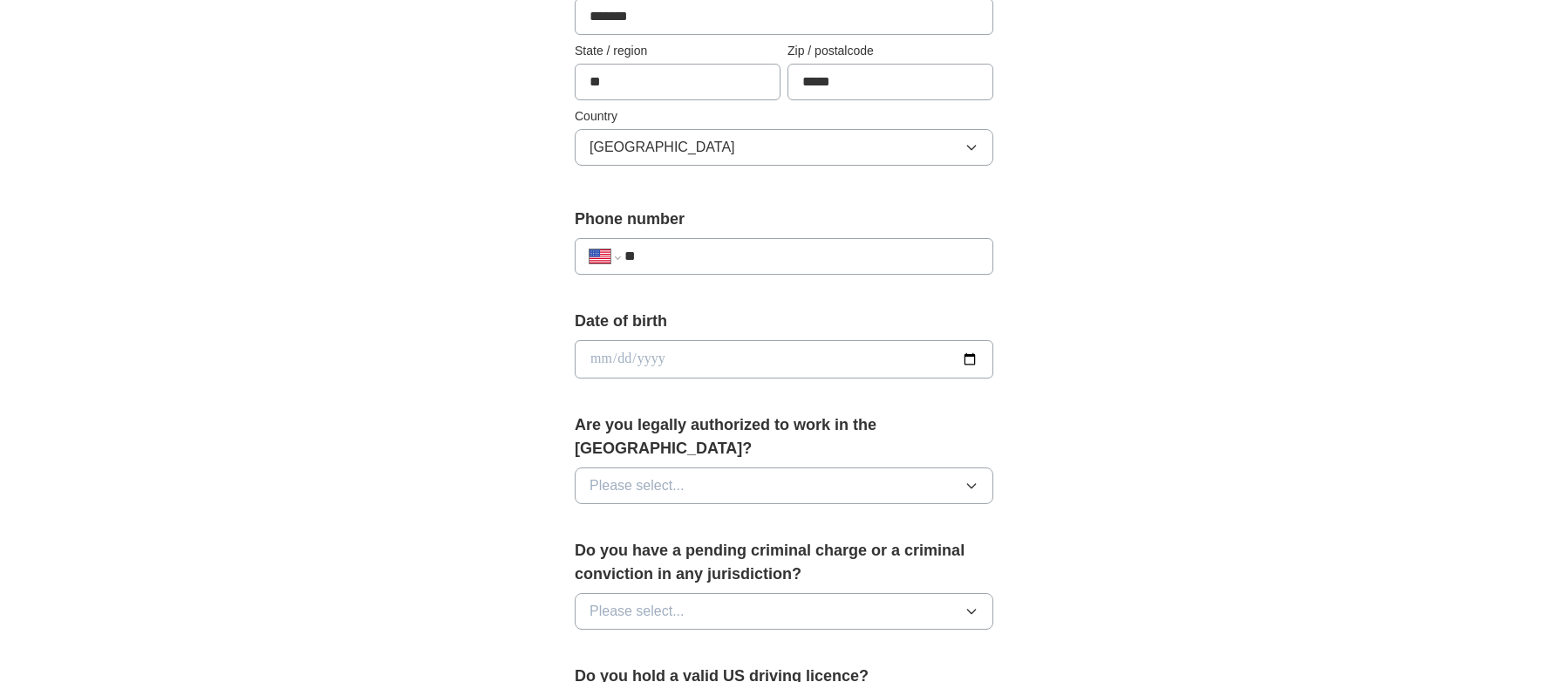
click at [729, 258] on input "**" at bounding box center [801, 256] width 354 height 21
type input "**********"
click at [1148, 412] on div "**********" at bounding box center [784, 348] width 1116 height 1588
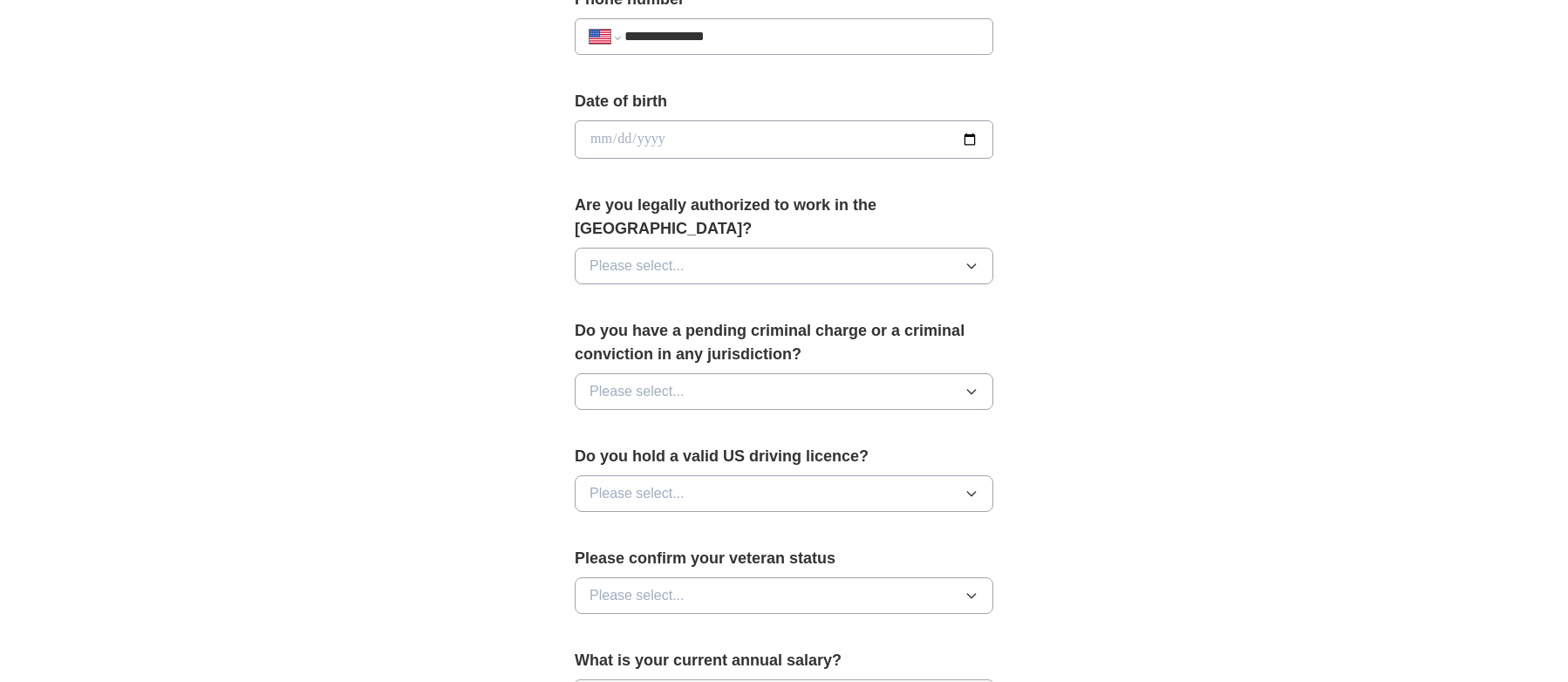
scroll to position [735, 0]
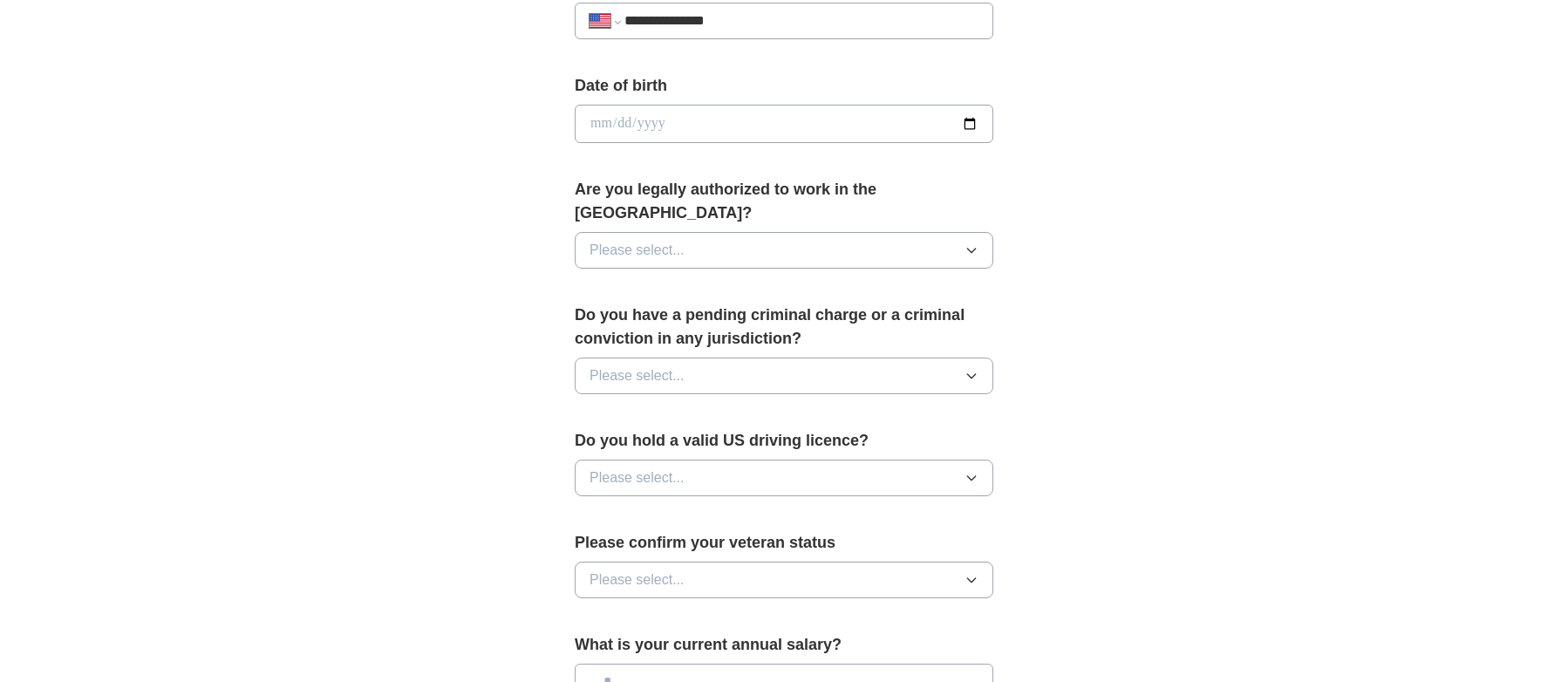
click at [694, 232] on button "Please select..." at bounding box center [784, 250] width 419 height 37
click at [613, 280] on div "Yes" at bounding box center [784, 290] width 389 height 21
click at [635, 365] on span "Please select..." at bounding box center [636, 375] width 95 height 21
drag, startPoint x: 596, startPoint y: 434, endPoint x: 605, endPoint y: 430, distance: 9.8
click at [596, 441] on span "No" at bounding box center [597, 451] width 18 height 21
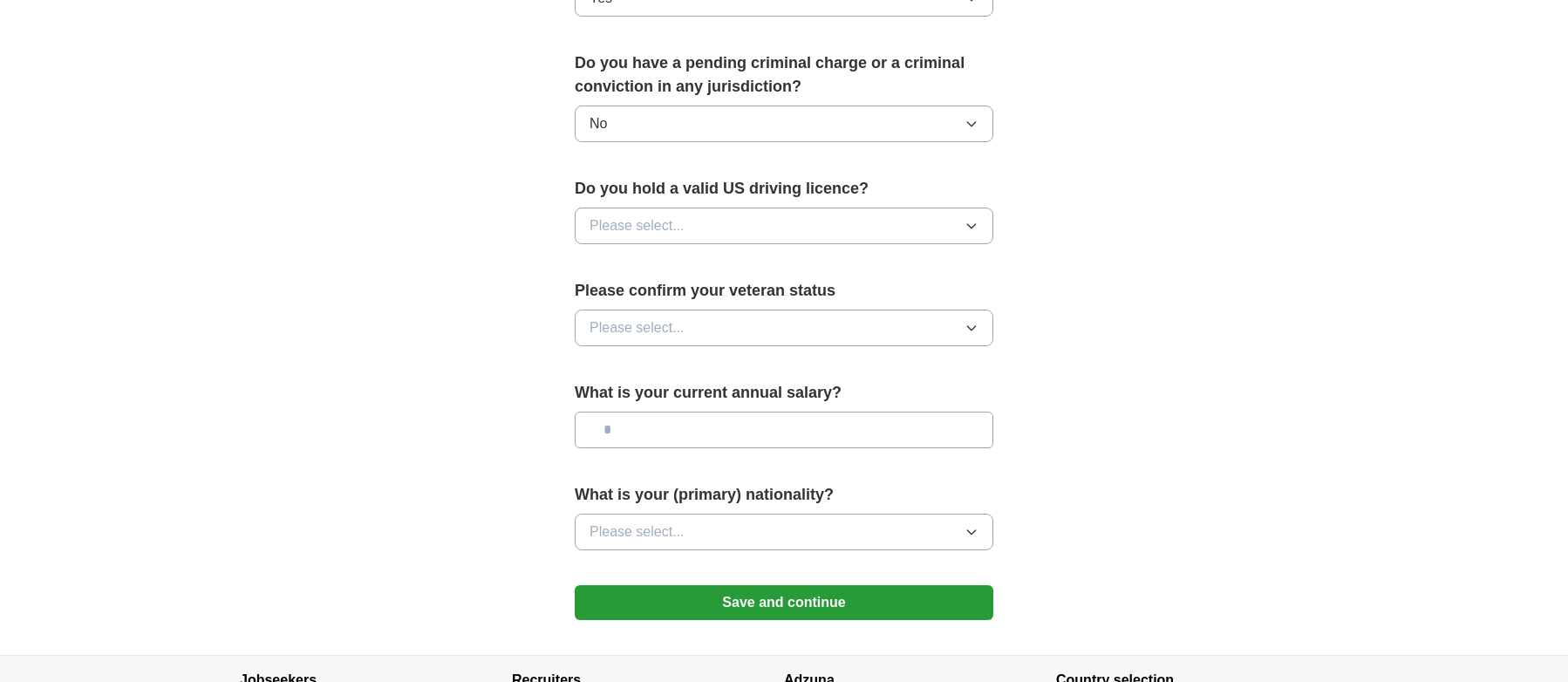
scroll to position [988, 0]
click at [671, 215] on span "Please select..." at bounding box center [636, 225] width 95 height 21
click at [596, 255] on span "Yes" at bounding box center [600, 265] width 22 height 21
click at [629, 317] on span "Please select..." at bounding box center [636, 327] width 95 height 21
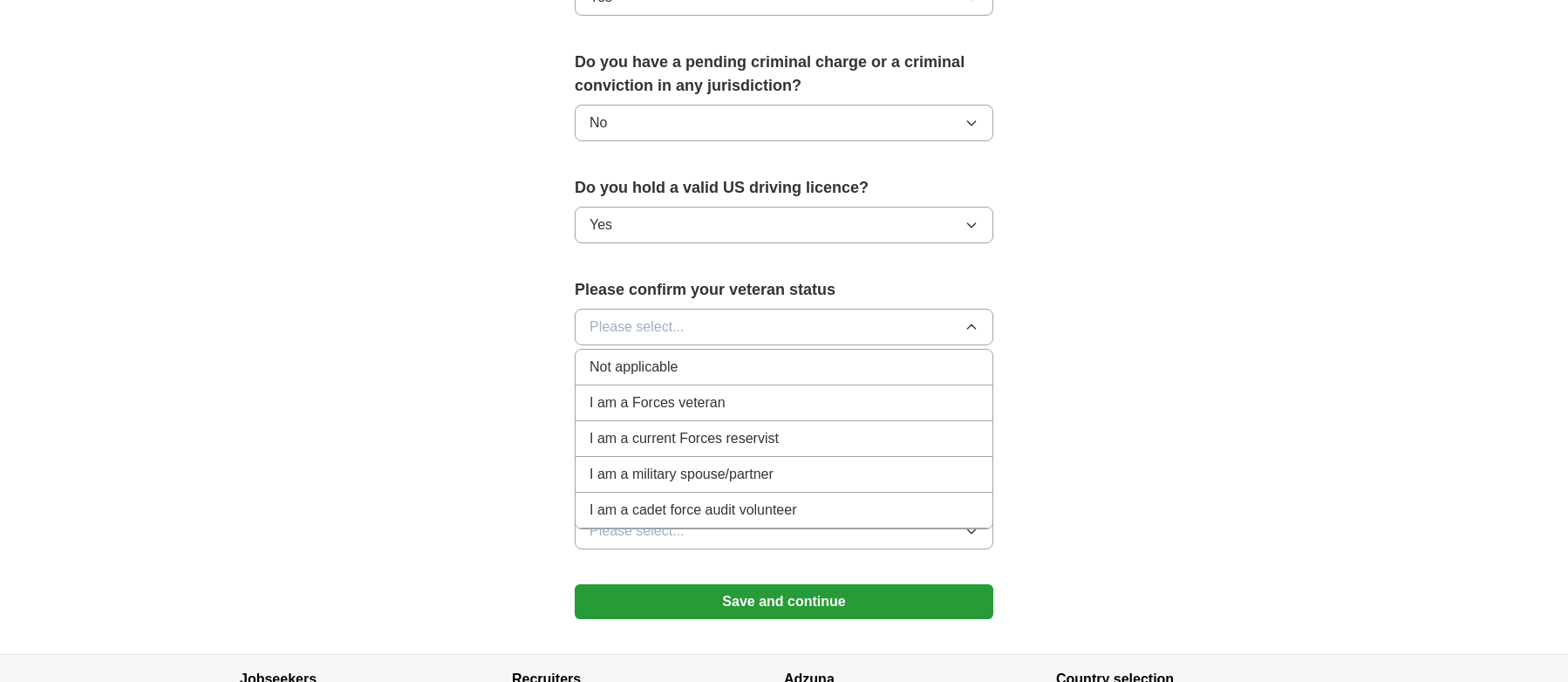
click at [629, 357] on span "Not applicable" at bounding box center [633, 367] width 88 height 21
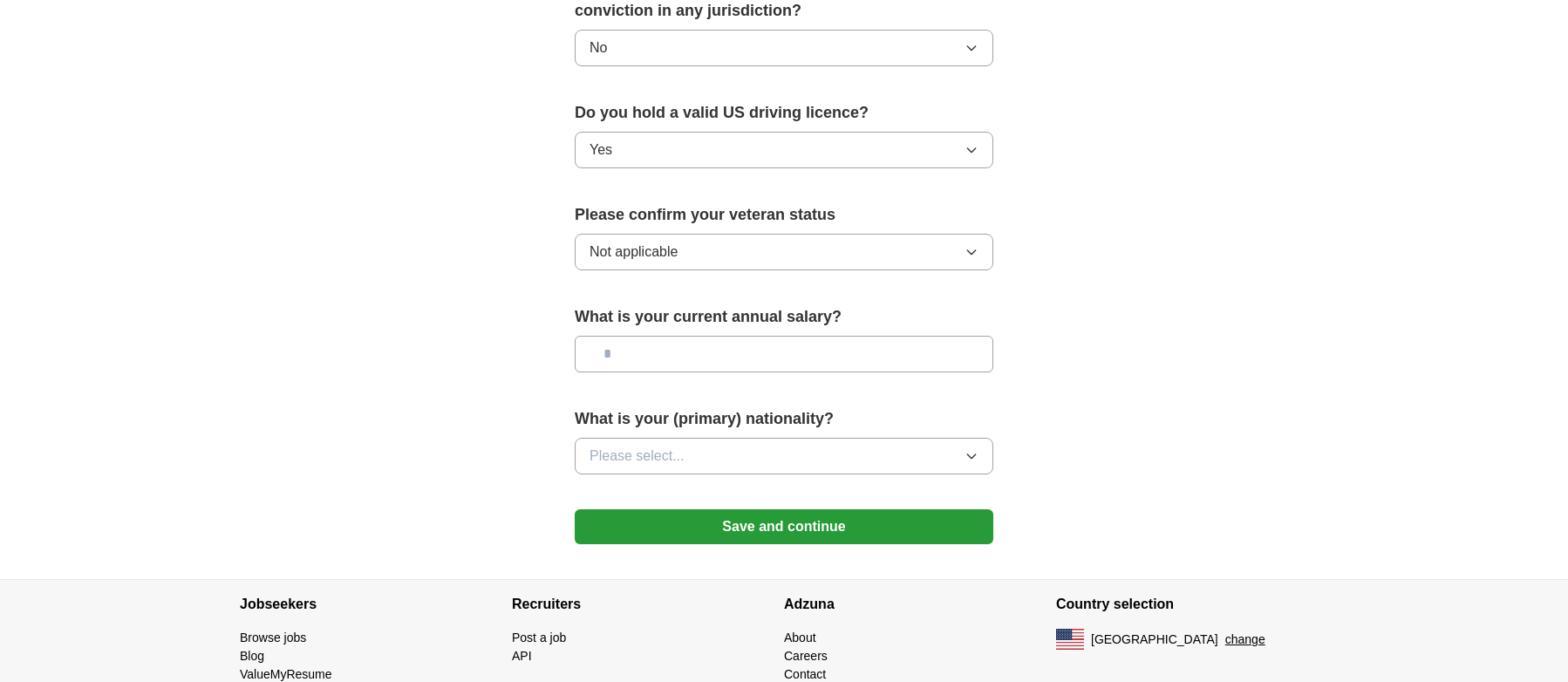
scroll to position [1112, 0]
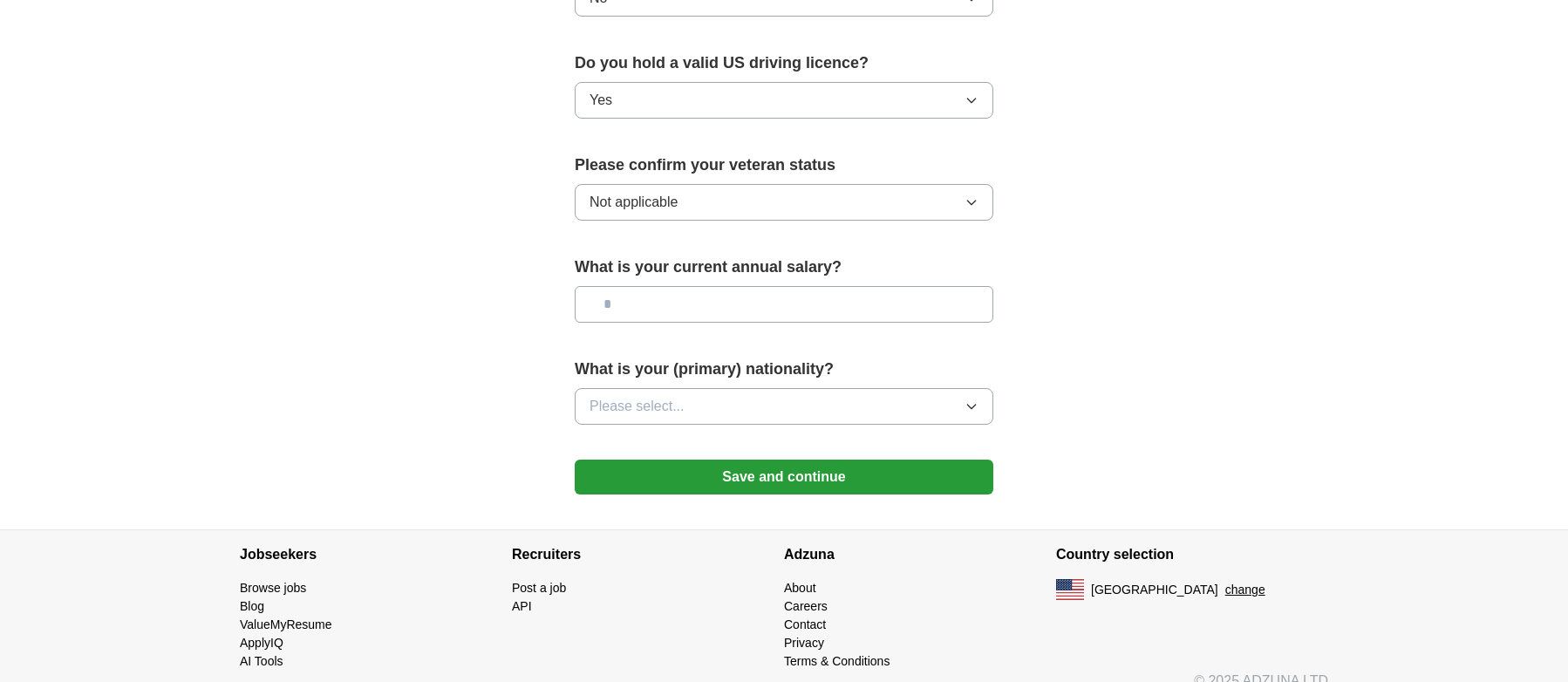
click at [786, 460] on button "Save and continue" at bounding box center [784, 477] width 419 height 35
